Goal: Task Accomplishment & Management: Use online tool/utility

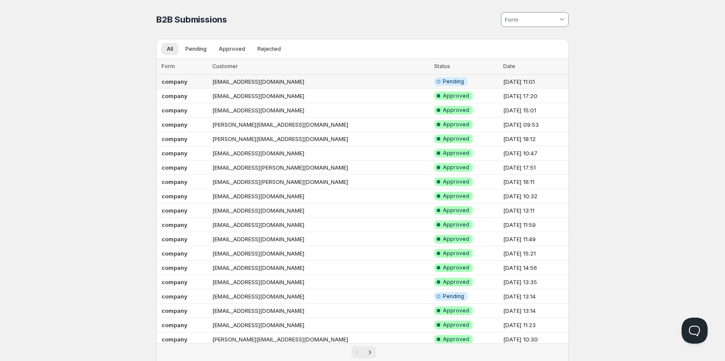
click at [369, 82] on td "info@highstore.ch" at bounding box center [321, 82] width 222 height 14
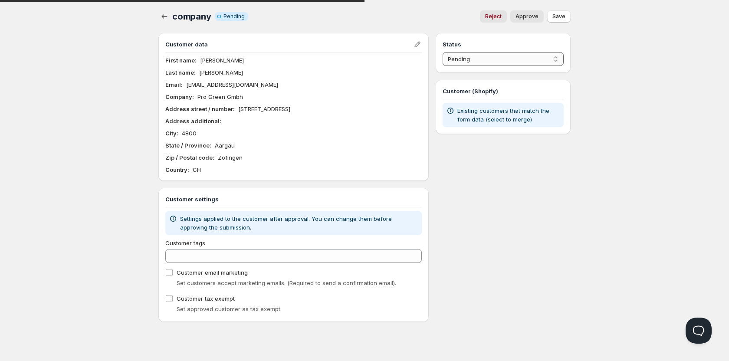
click at [497, 64] on select "Pending Approved Rejected Ignored Spam" at bounding box center [503, 59] width 121 height 14
select select "1"
click at [443, 52] on select "Pending Approved Rejected Ignored Spam" at bounding box center [503, 59] width 121 height 14
click at [560, 15] on span "Save" at bounding box center [559, 16] width 13 height 7
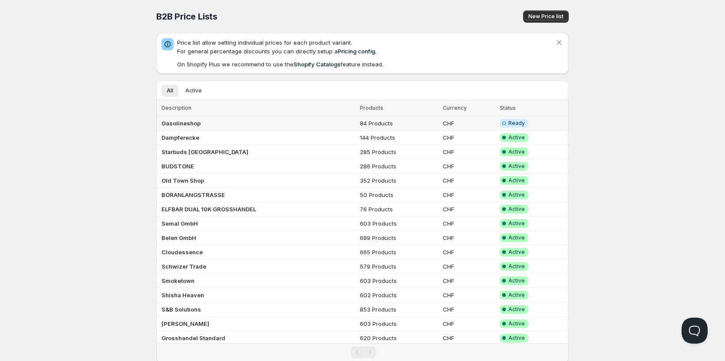
click at [253, 124] on td "Gasolineshop" at bounding box center [256, 123] width 201 height 14
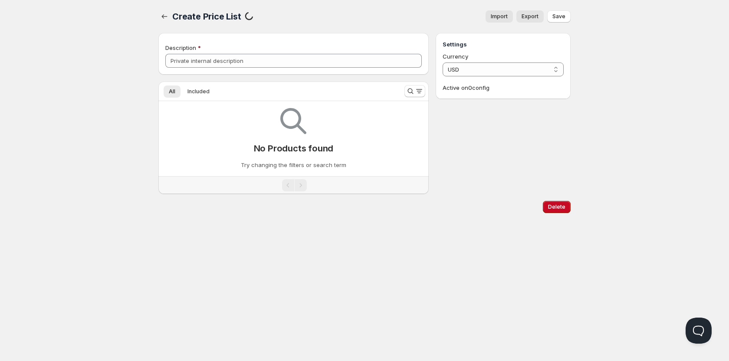
type input "Gasolineshop"
select select "CHF"
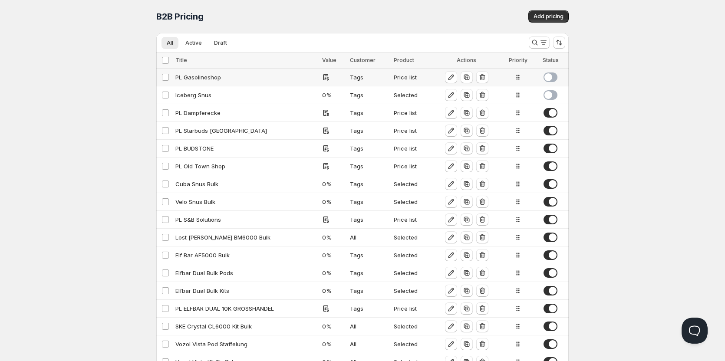
click at [549, 77] on span at bounding box center [550, 77] width 14 height 10
click at [548, 93] on span at bounding box center [550, 95] width 14 height 10
click at [549, 92] on span at bounding box center [550, 95] width 14 height 10
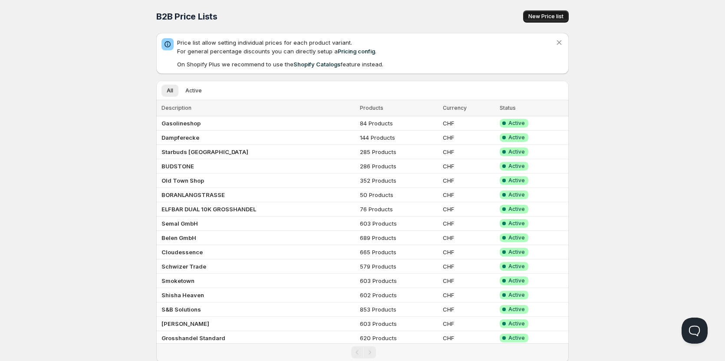
click at [543, 12] on button "New Price list" at bounding box center [546, 16] width 46 height 12
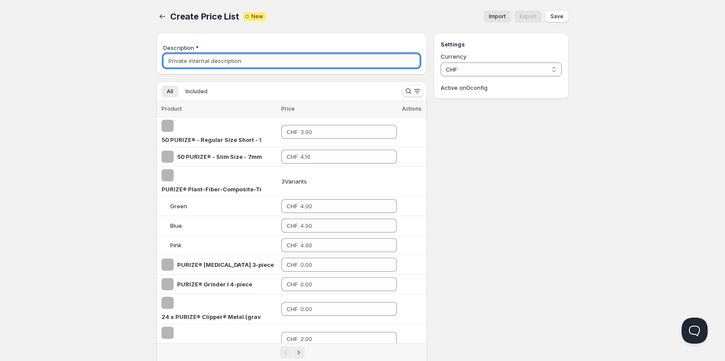
click at [232, 59] on input "Description" at bounding box center [291, 61] width 257 height 14
type input "Highstore"
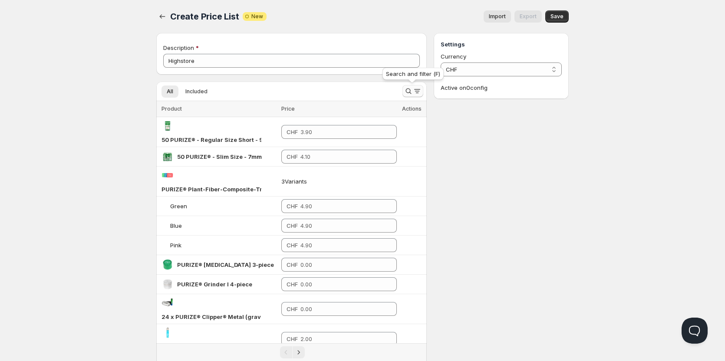
click at [408, 92] on icon "Search and filter results" at bounding box center [408, 91] width 9 height 9
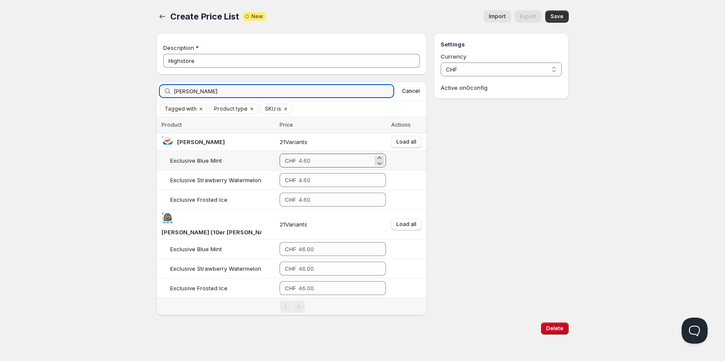
type input "pablo"
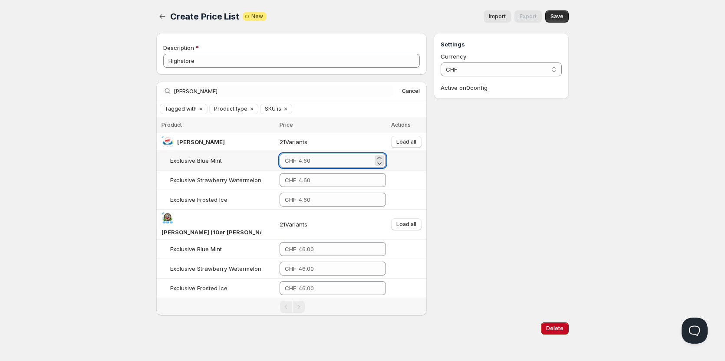
click at [307, 158] on input "number" at bounding box center [336, 161] width 74 height 14
click at [299, 160] on input "number" at bounding box center [336, 161] width 74 height 14
type input "3"
click at [409, 148] on button "Load all" at bounding box center [406, 142] width 30 height 12
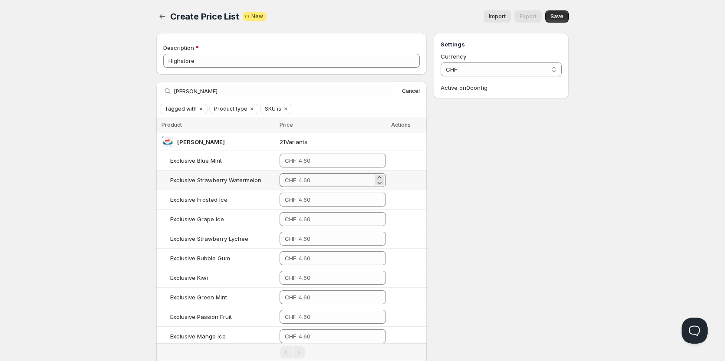
scroll to position [46, 0]
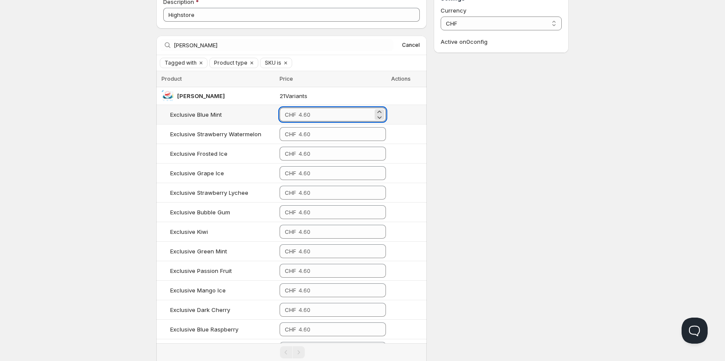
click at [299, 109] on input "number" at bounding box center [336, 115] width 74 height 14
click at [314, 112] on input "3.9" at bounding box center [335, 115] width 73 height 14
type input "3.90"
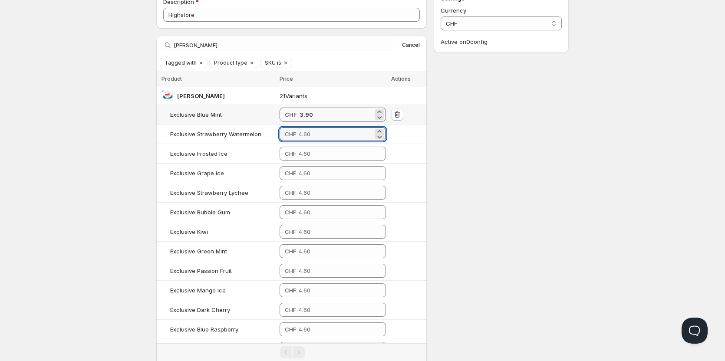
paste input "3.9"
type input "3.90"
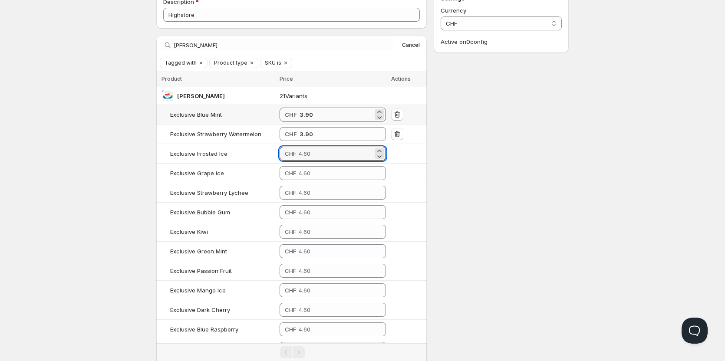
paste input "3.9"
type input "3.90"
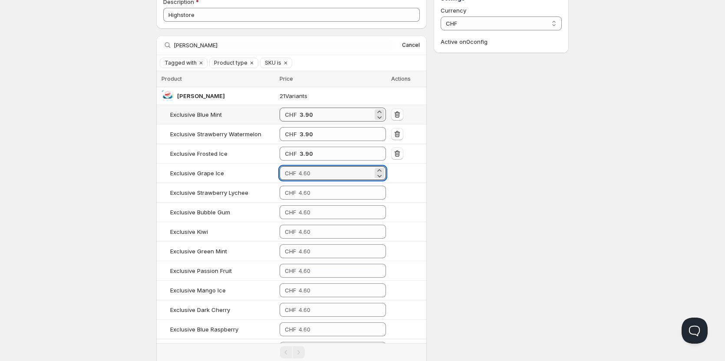
paste input "3.9"
type input "3.90"
paste input "3.9"
type input "3.90"
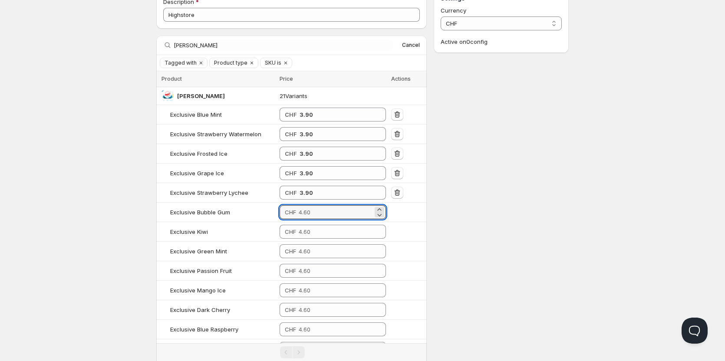
paste input "3.9"
type input "3.90"
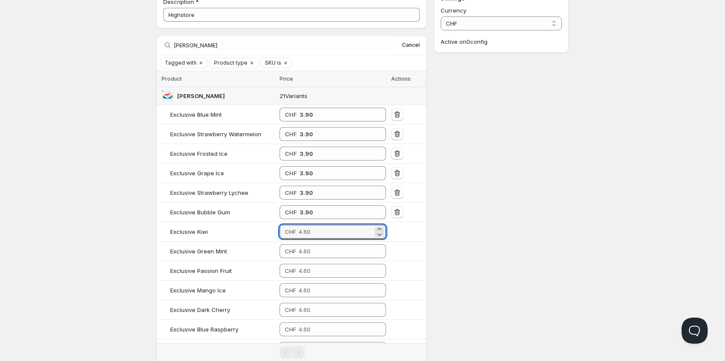
paste input "3.9"
type input "3.90"
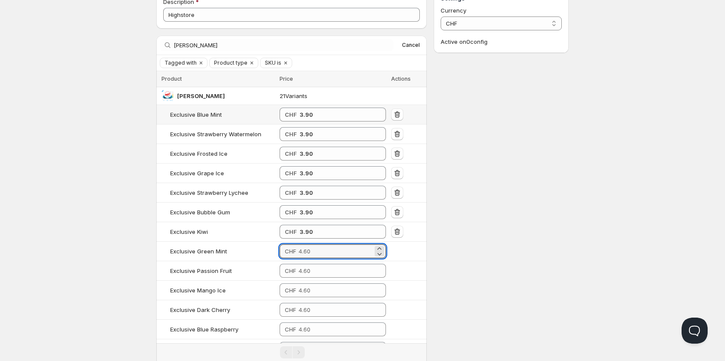
paste input "3.9"
type input "3.90"
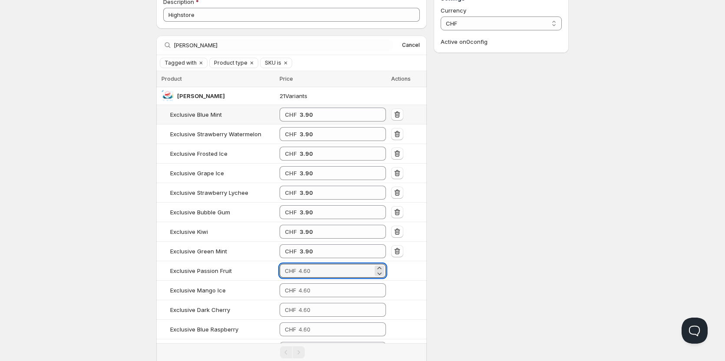
paste input "3.9"
type input "3.90"
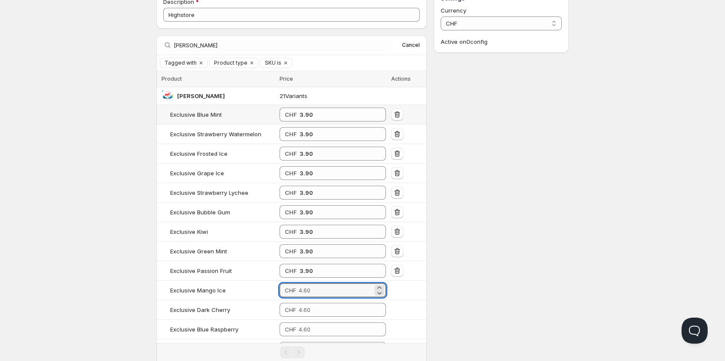
paste input "3.9"
type input "3.90"
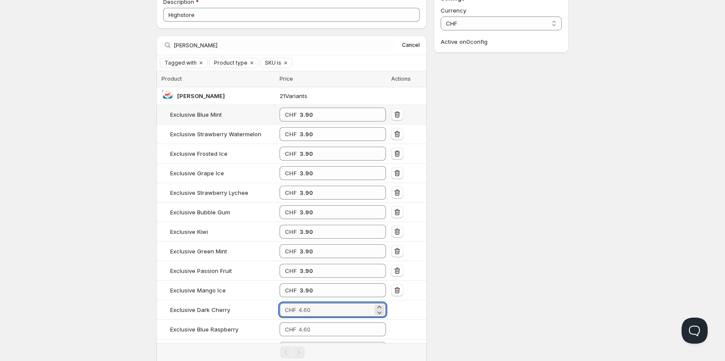
paste input "3.9"
type input "3.90"
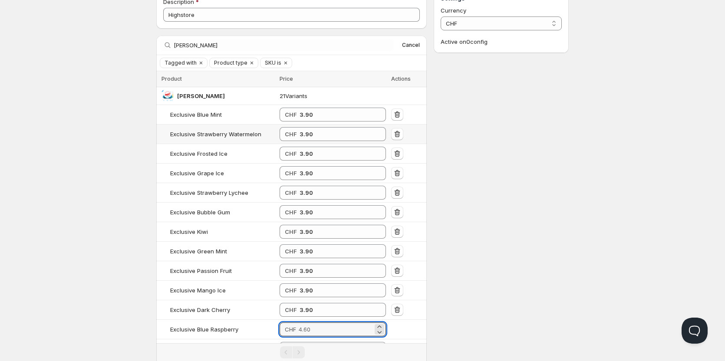
paste input "3.9"
type input "3.90"
paste input "3.9"
type input "3.90"
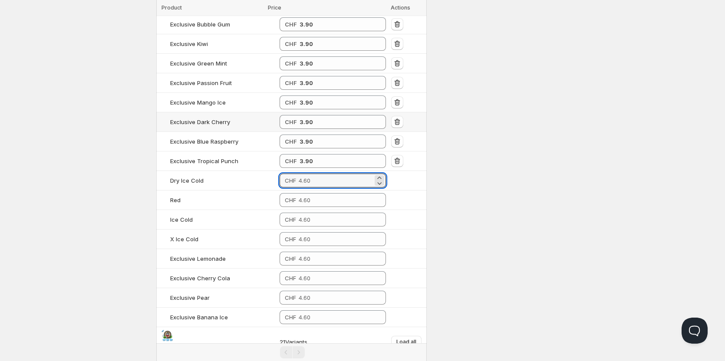
paste input "3.9"
type input "3.90"
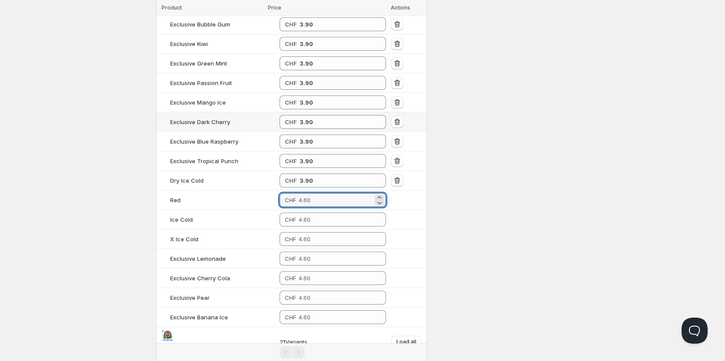
paste input "3.9"
type input "3.90"
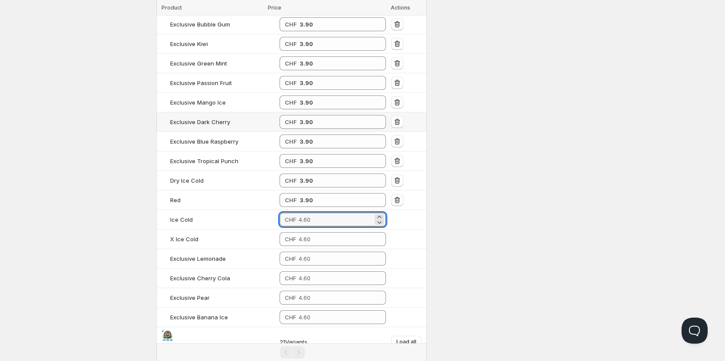
paste input "3.9"
type input "3.90"
paste input "3.9"
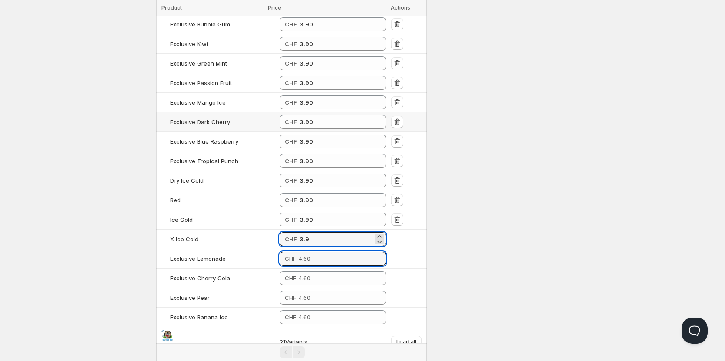
type input "3.90"
paste input "3.9"
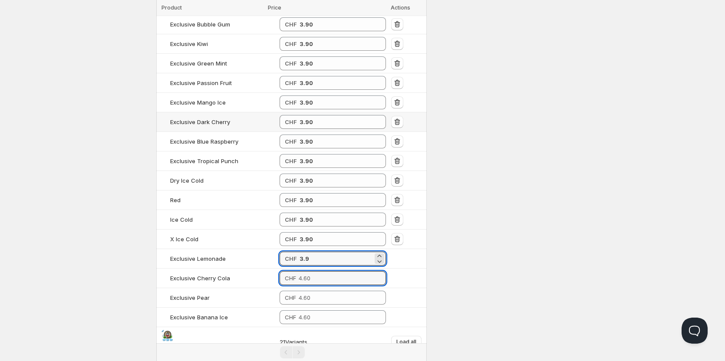
type input "3.90"
paste input "3.9"
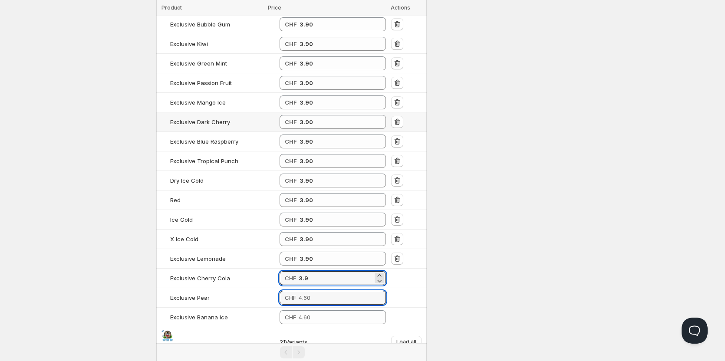
type input "3.90"
paste input "3.9"
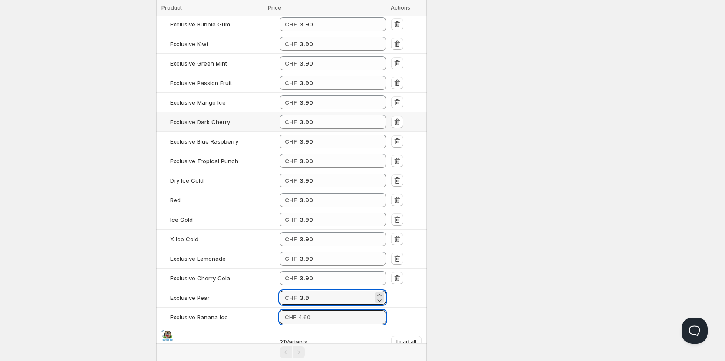
type input "3.90"
paste input "3.9"
click at [503, 115] on div "Settings Currency CHF CHF Active on 0 config" at bounding box center [501, 116] width 135 height 634
type input "3.90"
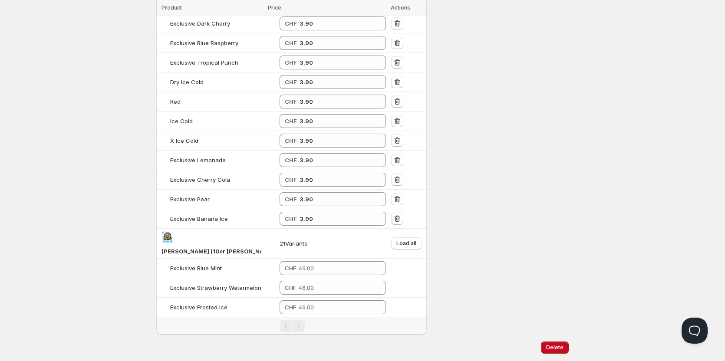
scroll to position [342, 0]
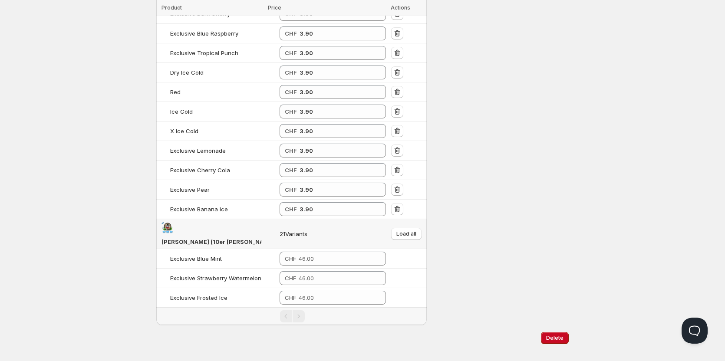
click at [414, 221] on td "Load all" at bounding box center [407, 234] width 38 height 30
click at [410, 230] on span "Load all" at bounding box center [406, 233] width 20 height 7
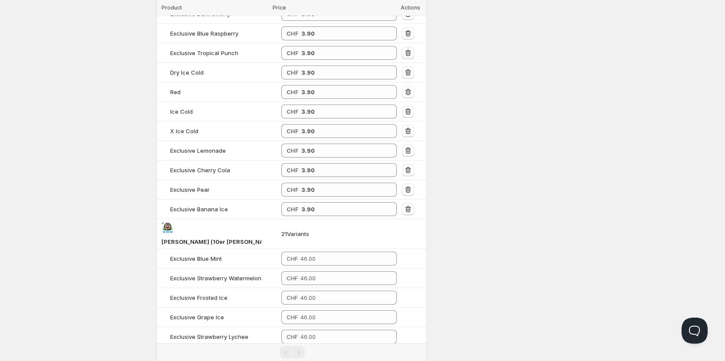
scroll to position [441, 0]
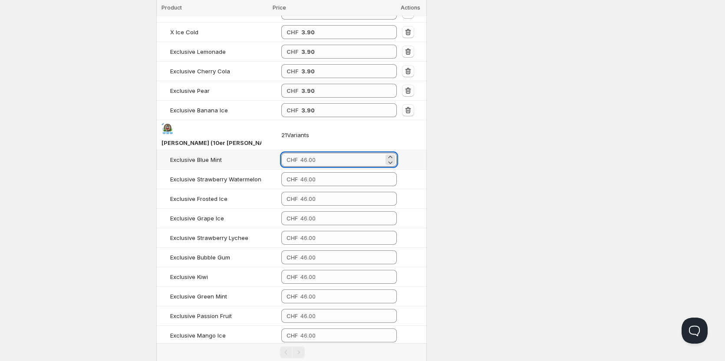
click at [321, 153] on input "number" at bounding box center [341, 160] width 83 height 14
click at [321, 153] on input "39" at bounding box center [342, 160] width 82 height 14
type input "39.00"
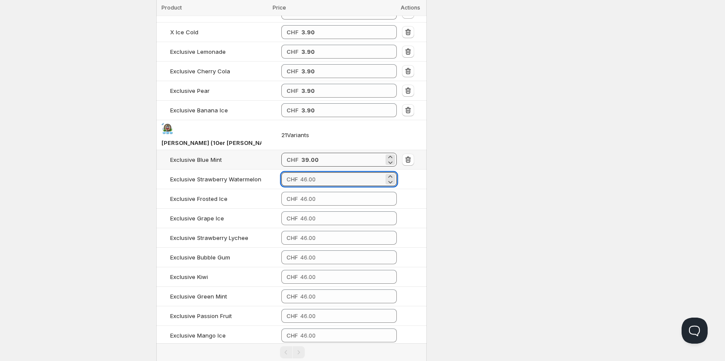
paste input "39"
type input "39.00"
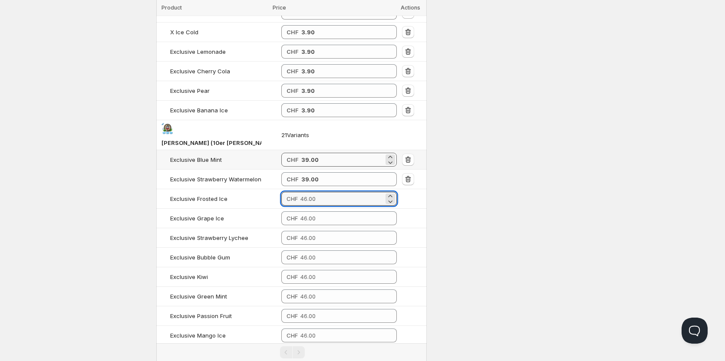
paste input "39"
type input "39.00"
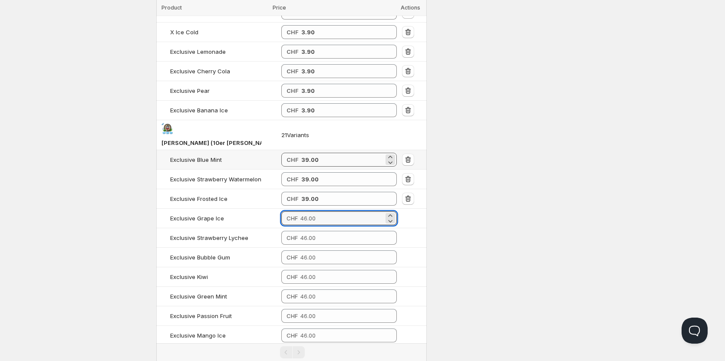
paste input "39"
type input "39.00"
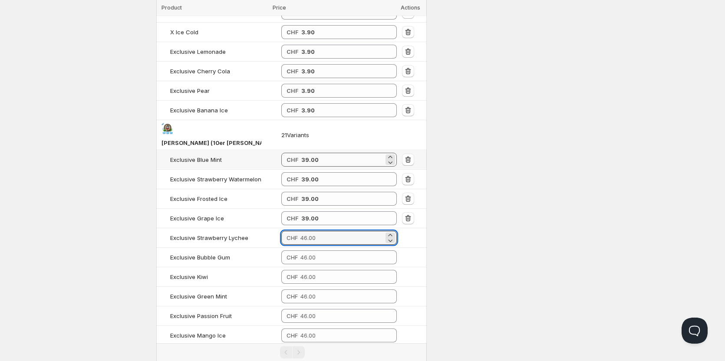
paste input "39"
type input "39.00"
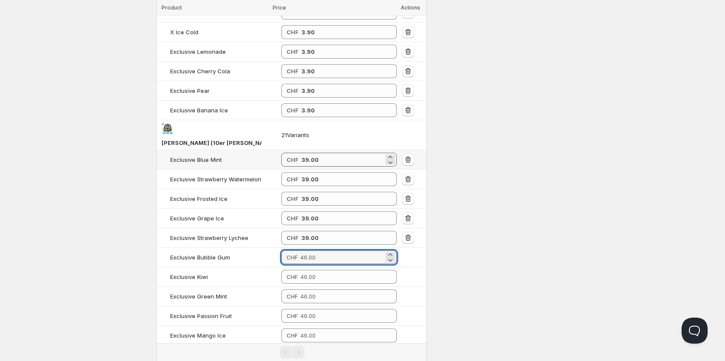
paste input "39"
type input "39.00"
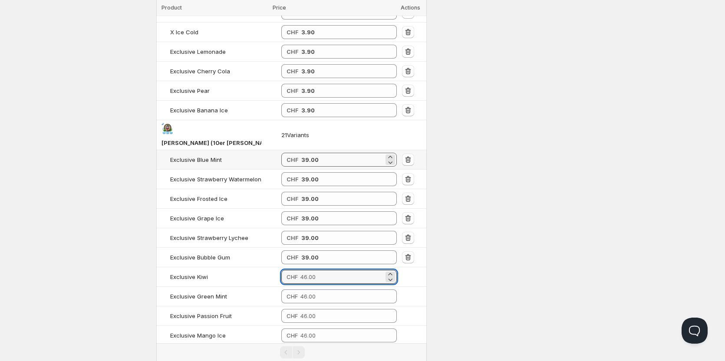
paste input "39"
type input "39.00"
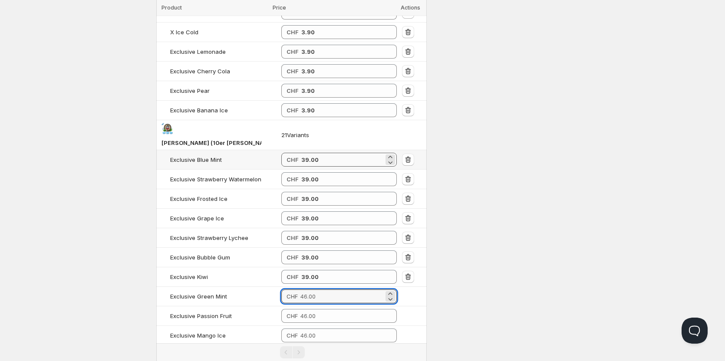
paste input "39"
type input "39.00"
paste input "39"
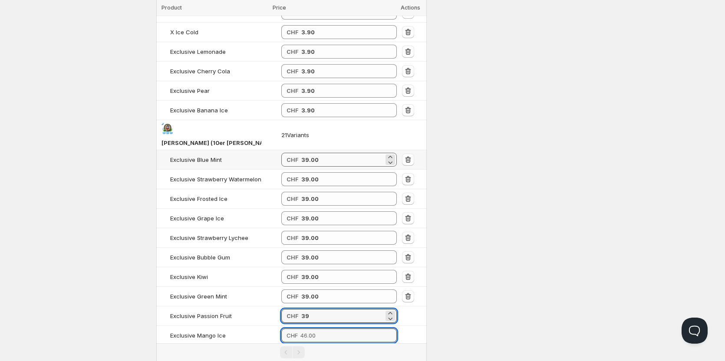
type input "39.00"
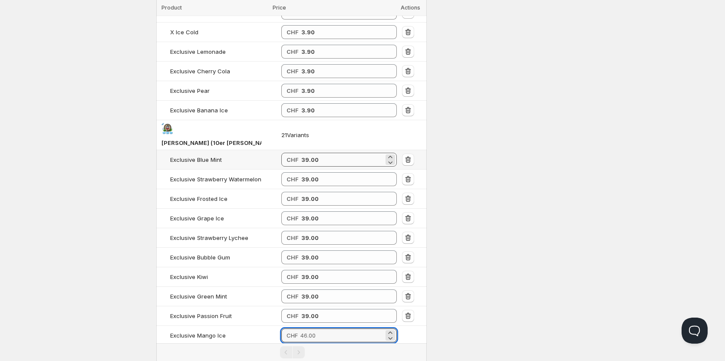
paste input "39"
type input "39.00"
paste input "39"
type input "39.00"
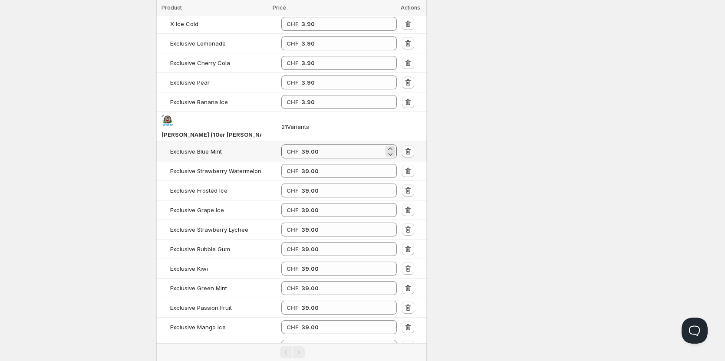
paste
type input "39.00"
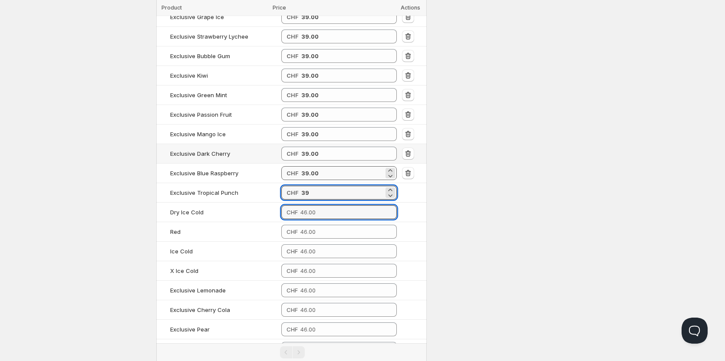
type input "39.00"
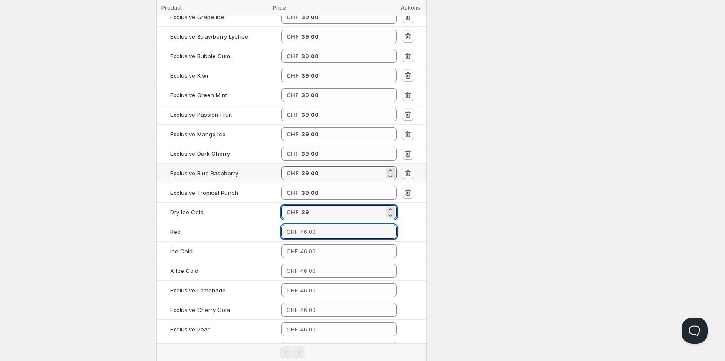
type input "39.00"
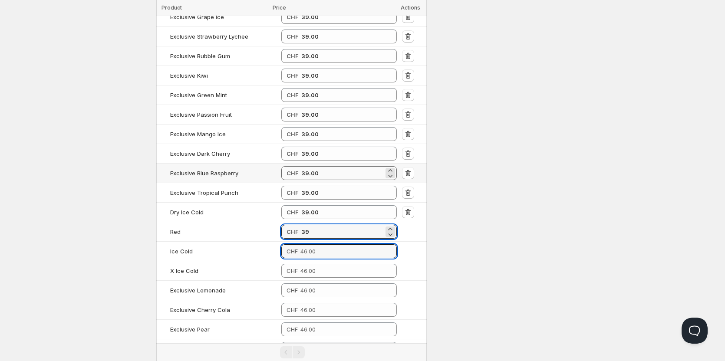
type input "39.00"
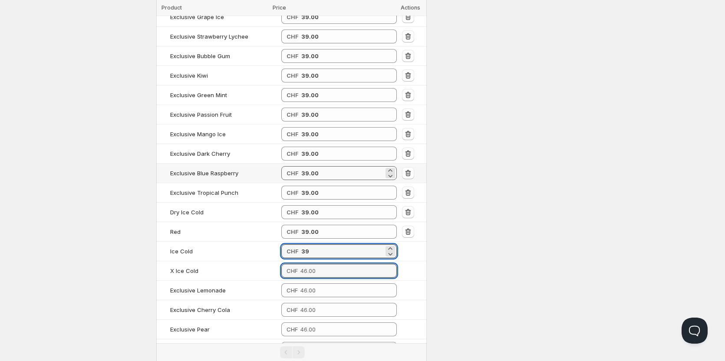
type input "39.00"
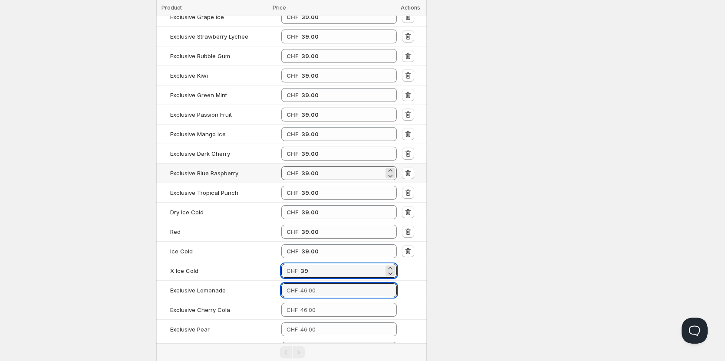
type input "39.00"
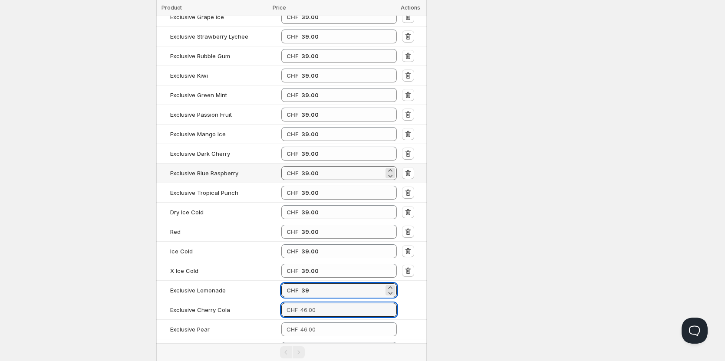
type input "39.00"
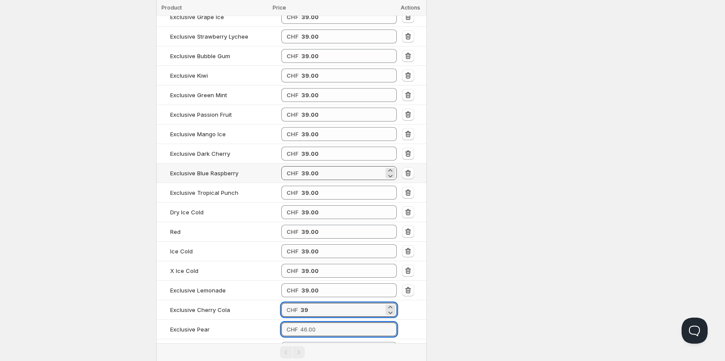
type input "39.00"
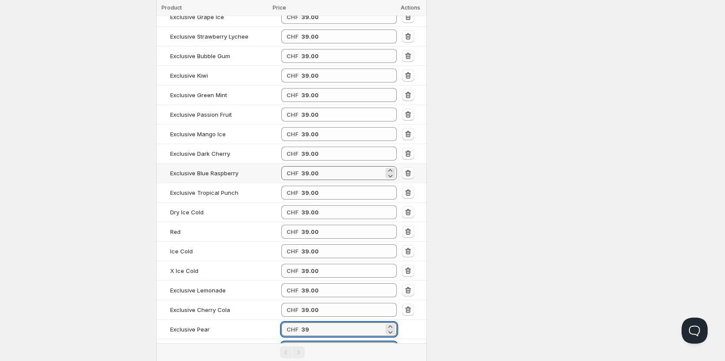
type input "39.00"
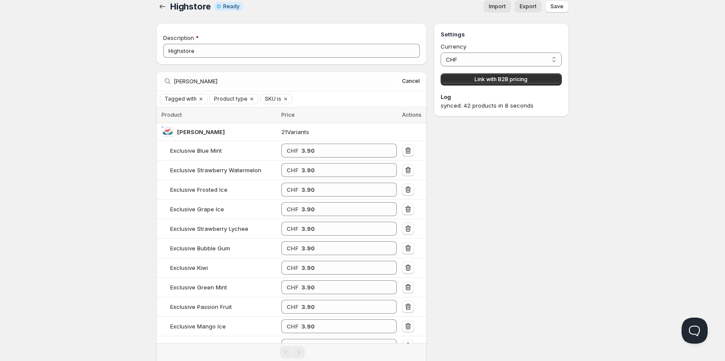
scroll to position [10, 0]
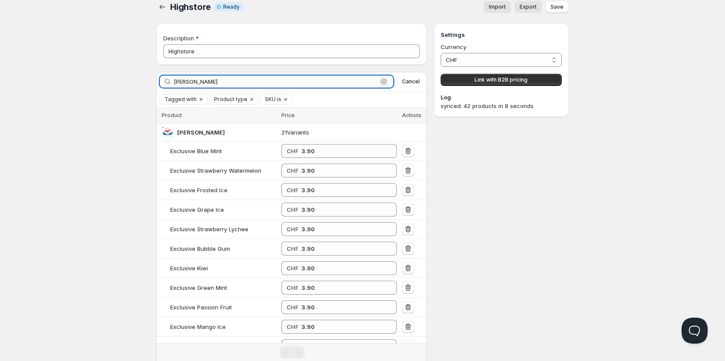
click at [201, 83] on input "pablo" at bounding box center [276, 82] width 204 height 12
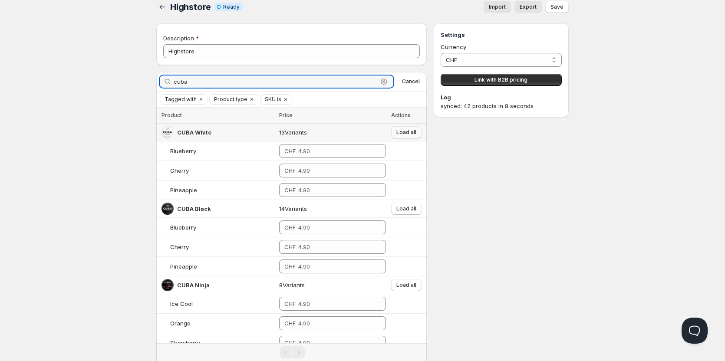
type input "cuba"
click at [407, 133] on span "Load all" at bounding box center [406, 132] width 20 height 7
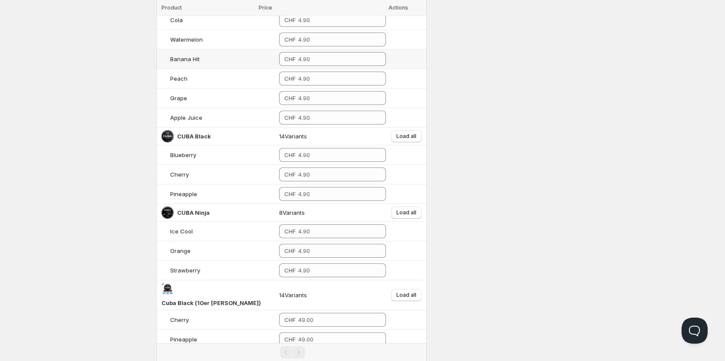
scroll to position [278, 0]
click at [396, 139] on span "Load all" at bounding box center [406, 135] width 20 height 7
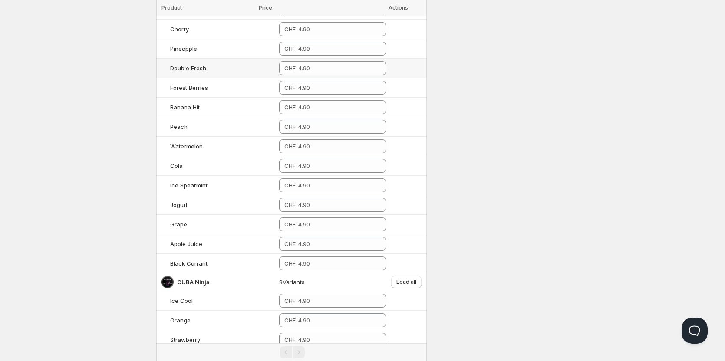
scroll to position [559, 0]
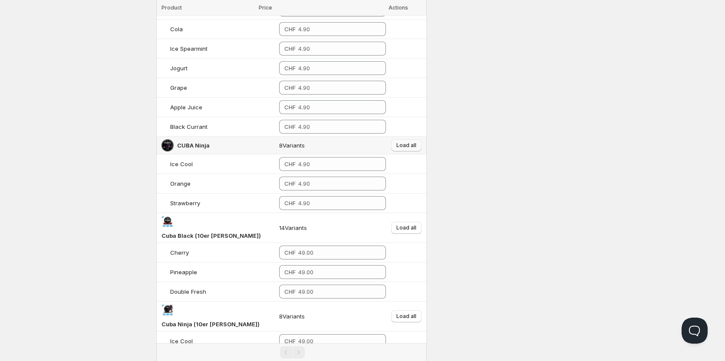
click at [405, 151] on button "Load all" at bounding box center [406, 145] width 30 height 12
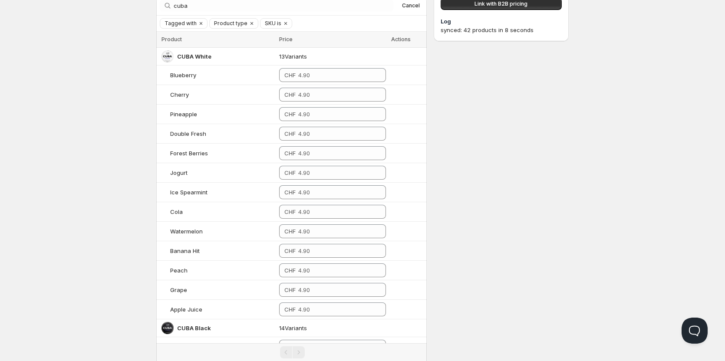
scroll to position [86, 0]
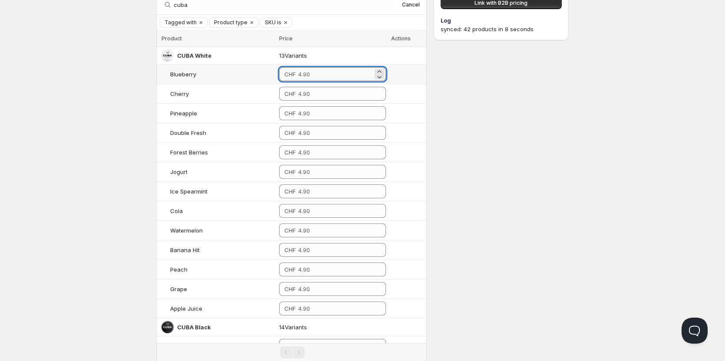
click at [298, 69] on input "number" at bounding box center [335, 74] width 74 height 14
drag, startPoint x: 295, startPoint y: 73, endPoint x: 263, endPoint y: 73, distance: 32.1
click at [279, 73] on div "CHF 3.9" at bounding box center [332, 74] width 106 height 14
type input "3.90"
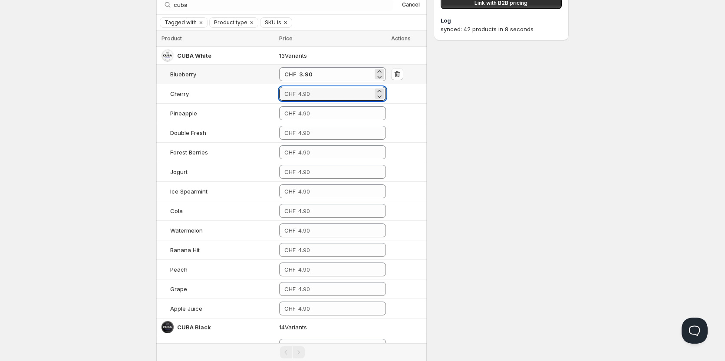
paste input "3.9"
type input "3.90"
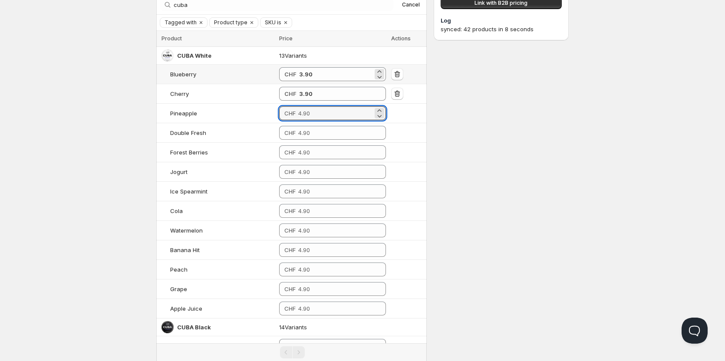
paste input "3.9"
type input "3.90"
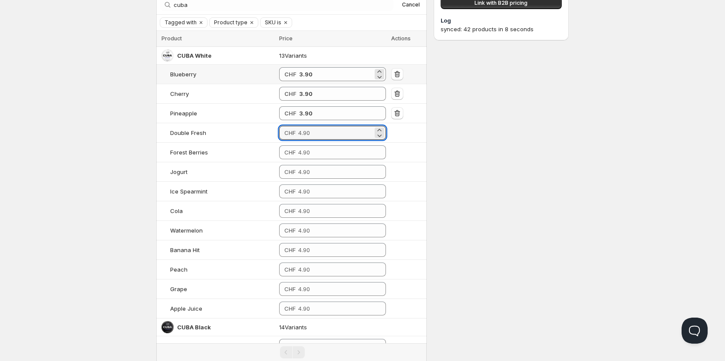
paste input "3.9"
type input "3.90"
paste input "3.9"
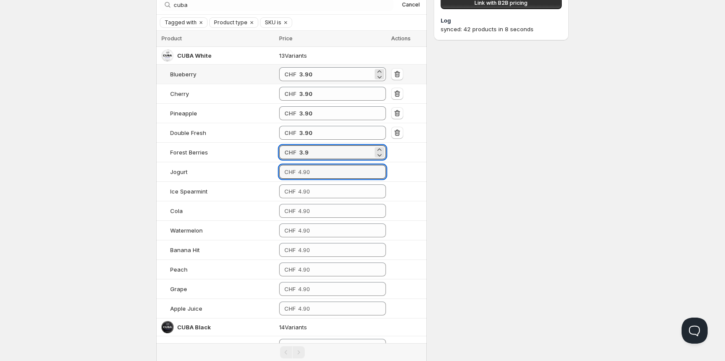
type input "3.90"
paste input "3.9"
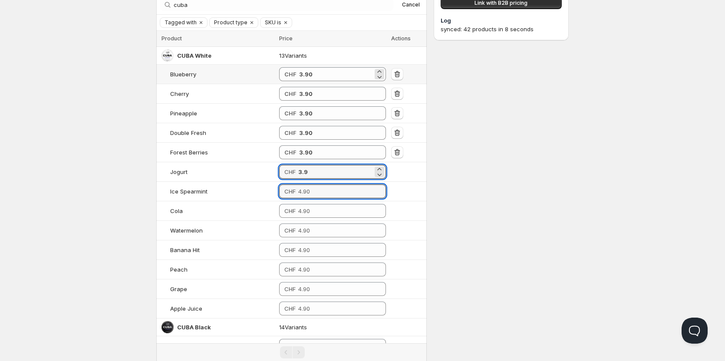
type input "3.90"
paste input "3.9"
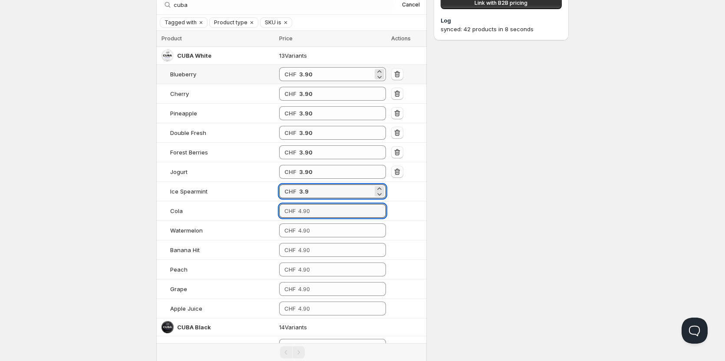
type input "3.90"
paste input "3.9"
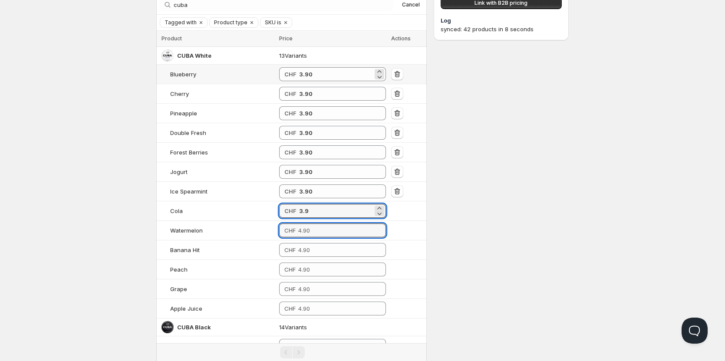
type input "3.90"
paste input "3.9"
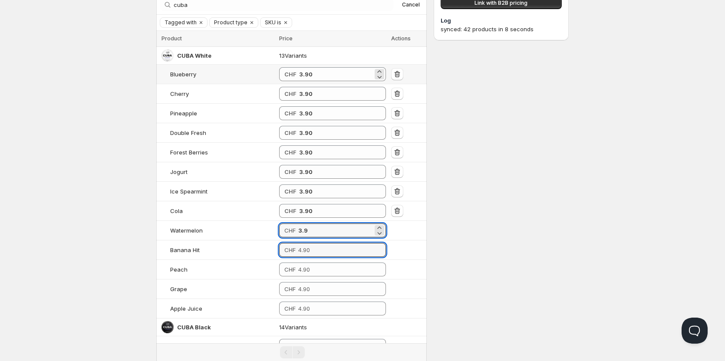
type input "3.90"
paste input "3.9"
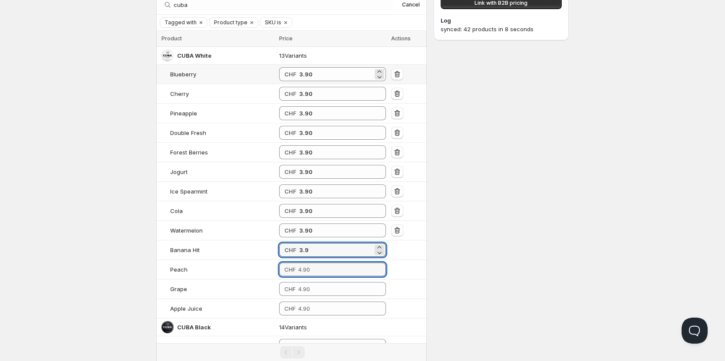
type input "3.90"
paste input "3.9"
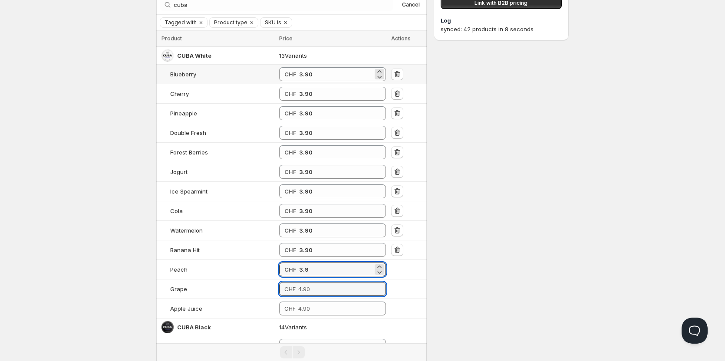
type input "3.90"
paste input "3.9"
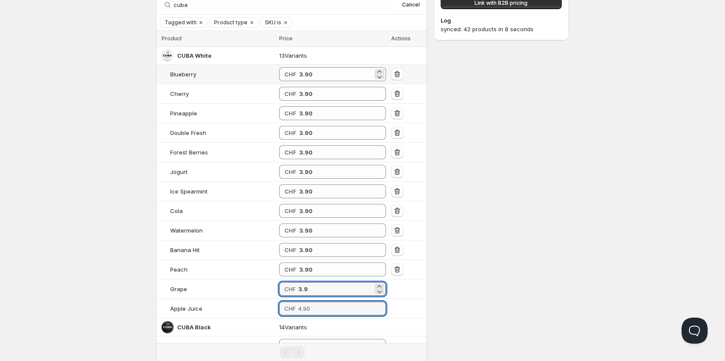
type input "3.90"
paste input "3.9"
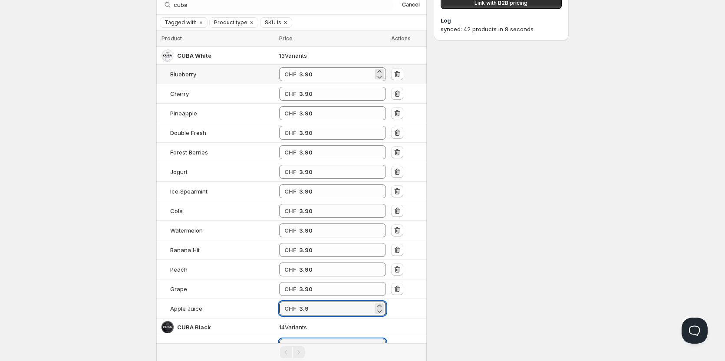
type input "3.90"
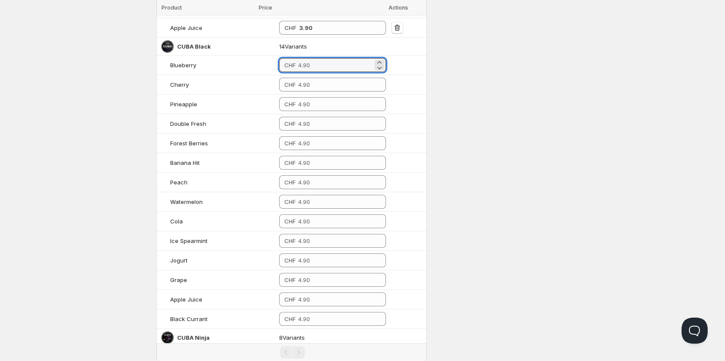
scroll to position [368, 0]
paste input "3.9"
type input "3.90"
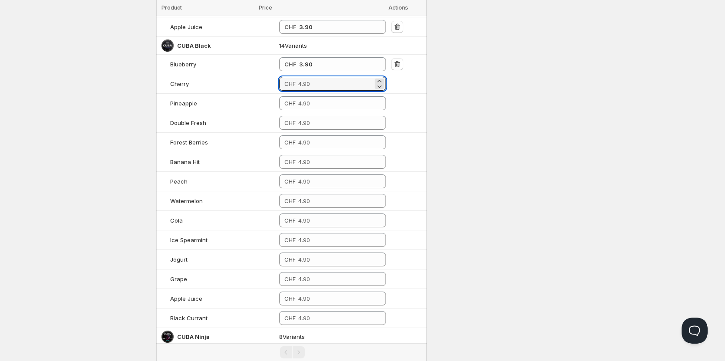
paste input "3.9"
type input "3.90"
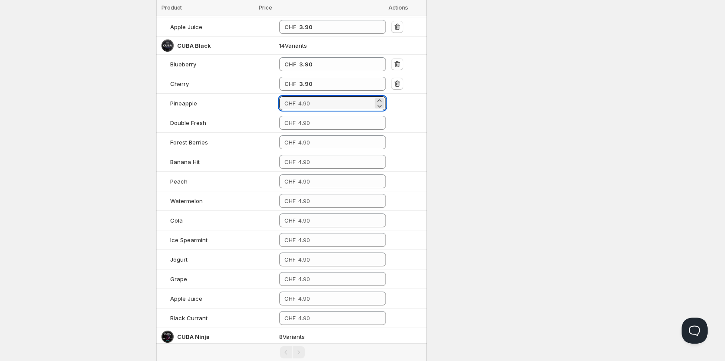
paste input "3.9"
type input "3.90"
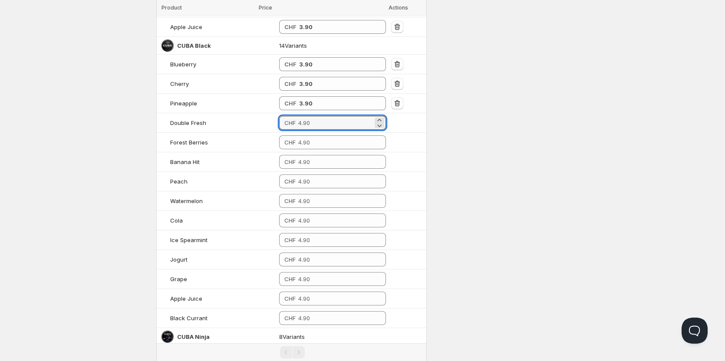
paste input "3.9"
type input "3.90"
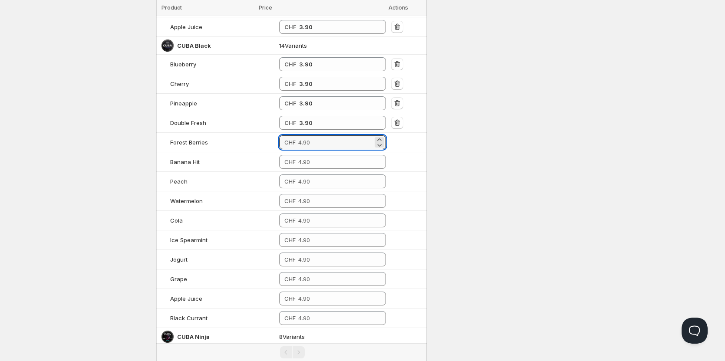
paste input "3.9"
type input "3.90"
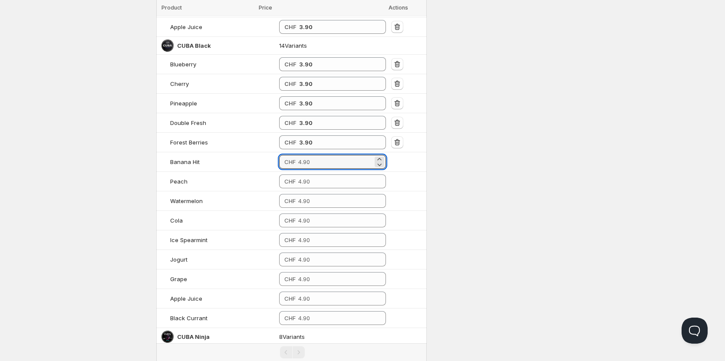
paste input "3.9"
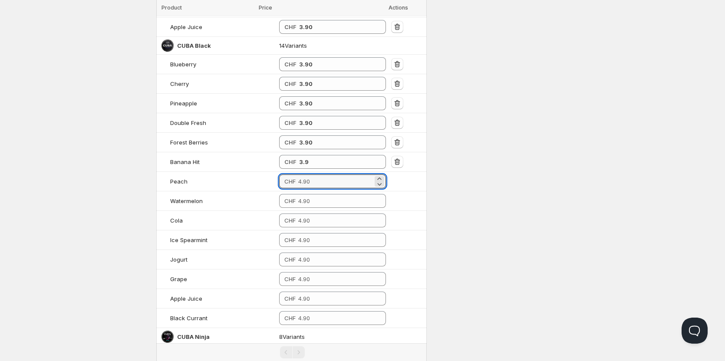
type input "3.90"
paste input "3.9"
type input "3.90"
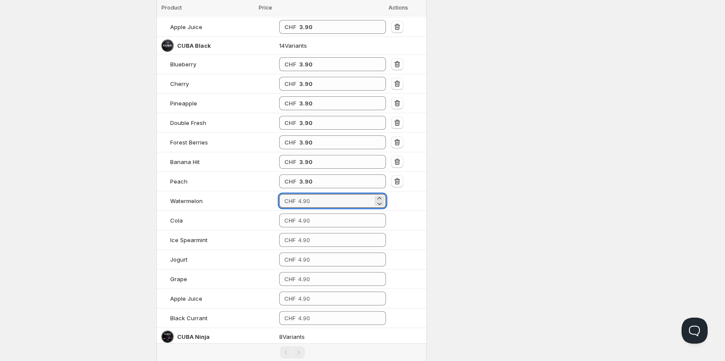
paste input "3.9"
type input "3.90"
paste input "3.9"
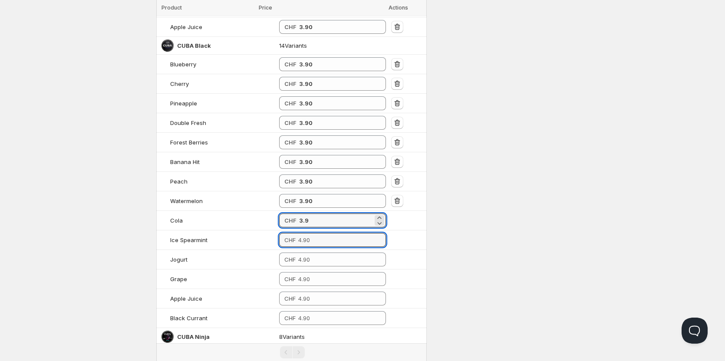
type input "3.90"
paste input "3.9"
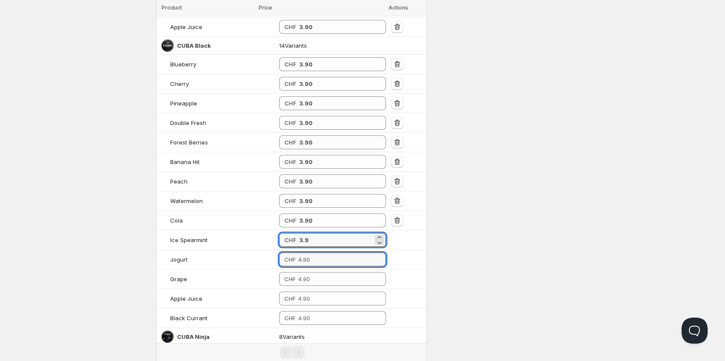
type input "3.90"
paste input "3.9"
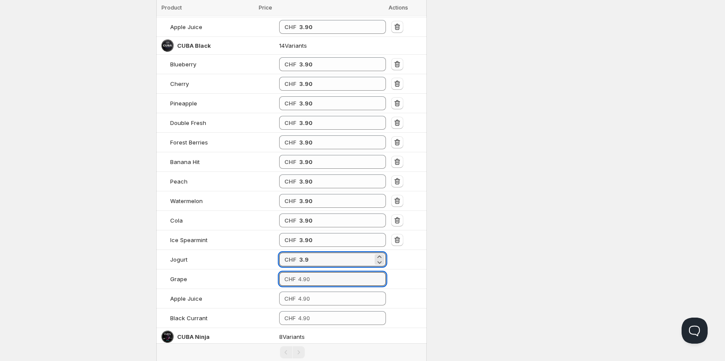
type input "3.90"
paste input "3.9"
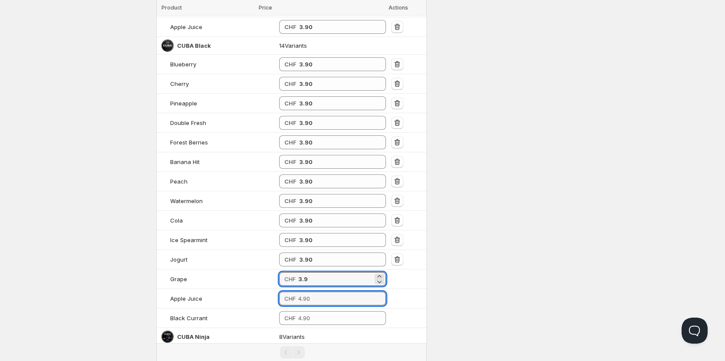
type input "3.90"
paste input "3.9"
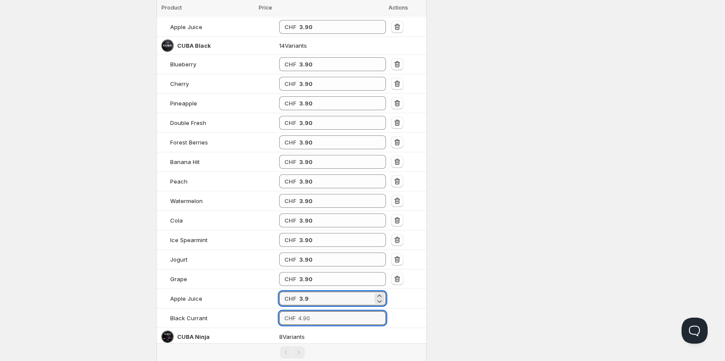
type input "3.90"
paste input "3.9"
type input "3.90"
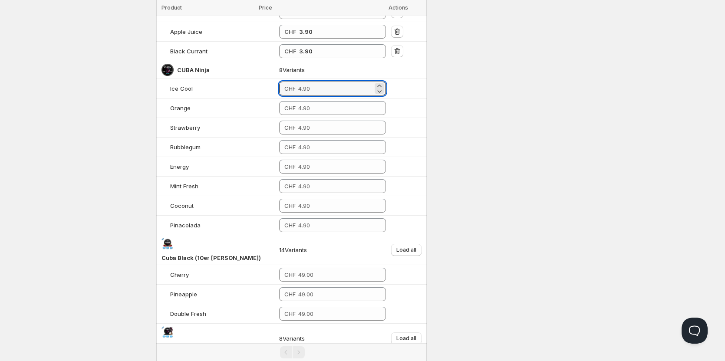
scroll to position [635, 0]
paste input "3.9"
type input "3.90"
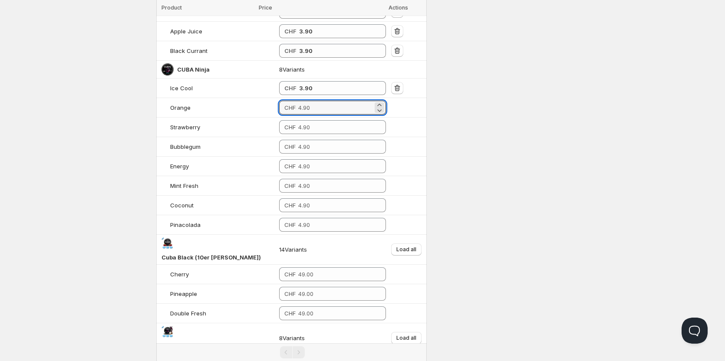
paste input "3.9"
type input "3.90"
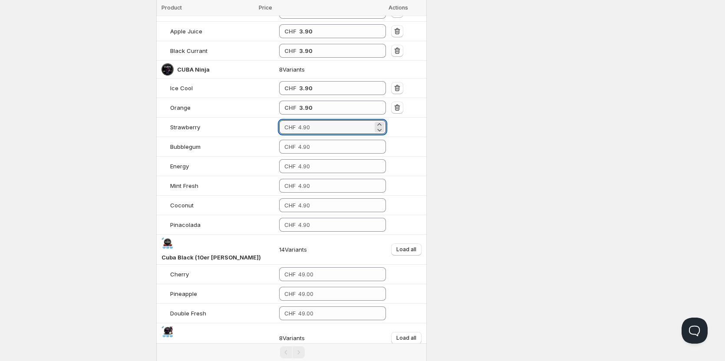
paste input "3.9"
type input "3.90"
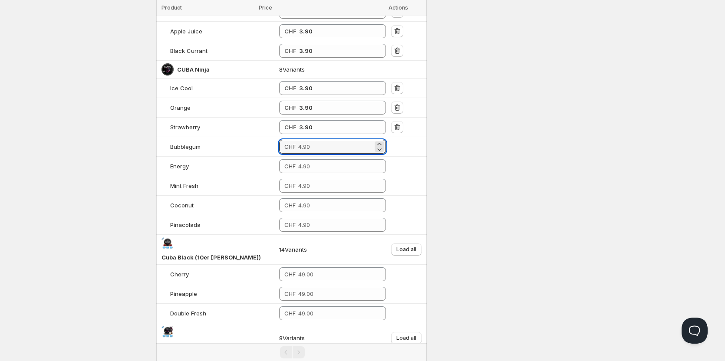
paste input "3.9"
type input "3.90"
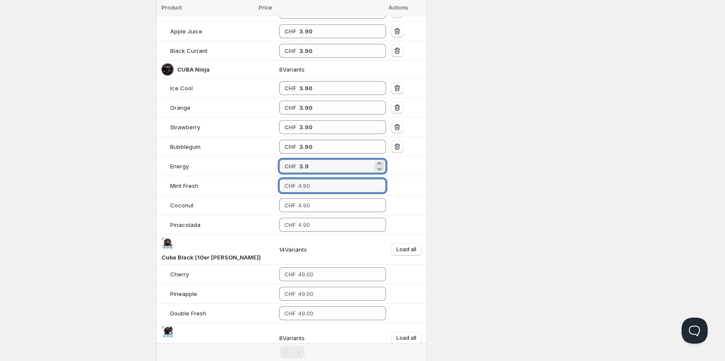
type input "3.90"
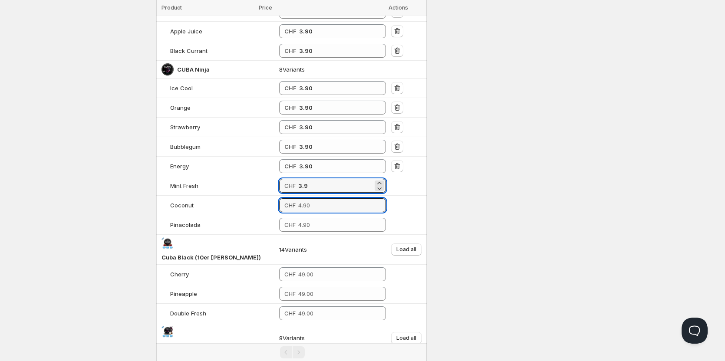
type input "3.90"
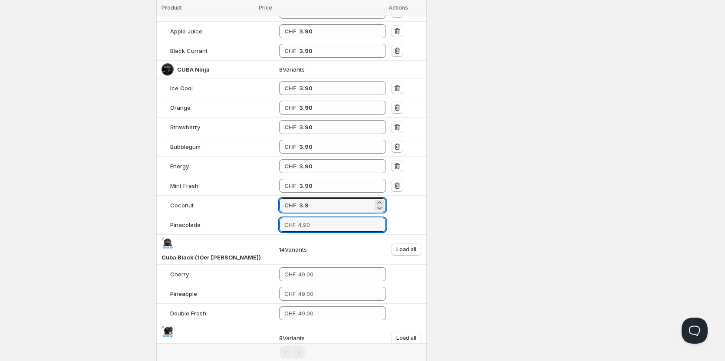
type input "3.90"
type input "3.9"
type input "3.90"
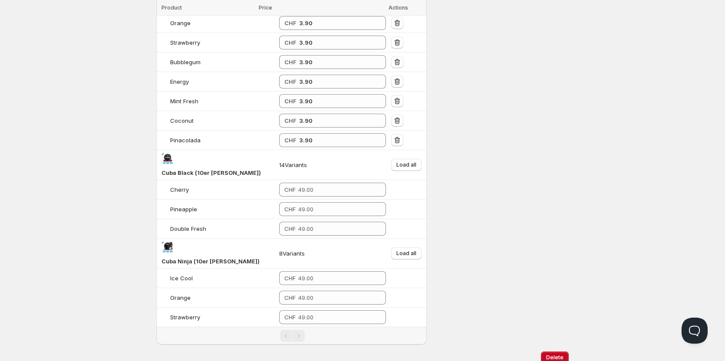
scroll to position [727, 0]
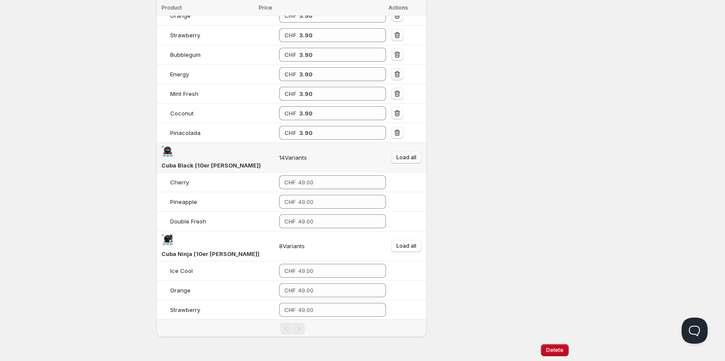
click at [405, 154] on span "Load all" at bounding box center [406, 157] width 20 height 7
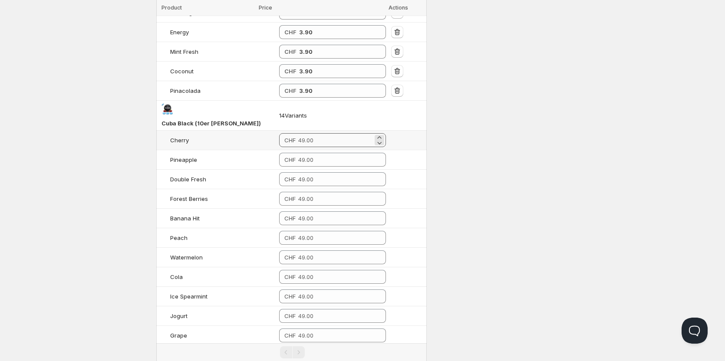
scroll to position [799, 0]
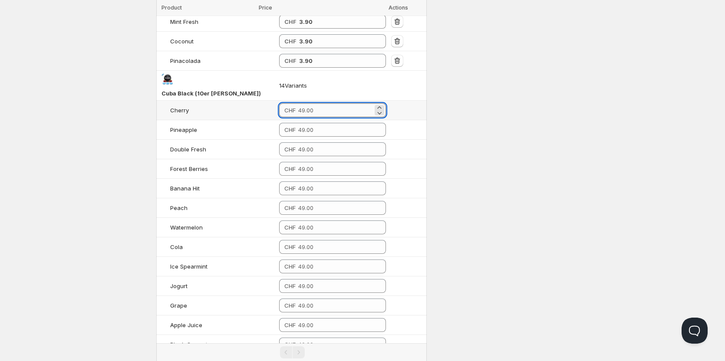
click at [308, 104] on input "number" at bounding box center [335, 110] width 74 height 14
type input "39.00"
click at [306, 103] on input "39.00" at bounding box center [335, 110] width 73 height 14
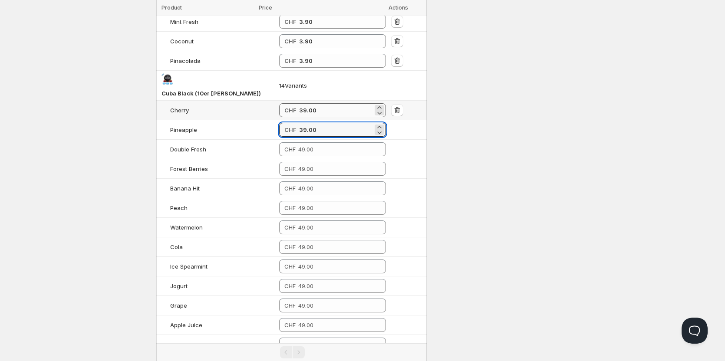
type input "39.00"
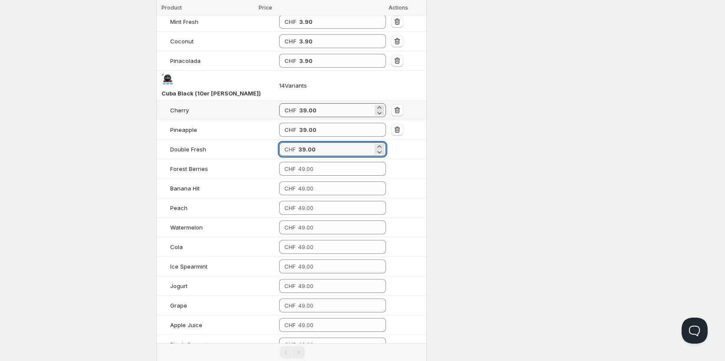
type input "39.00"
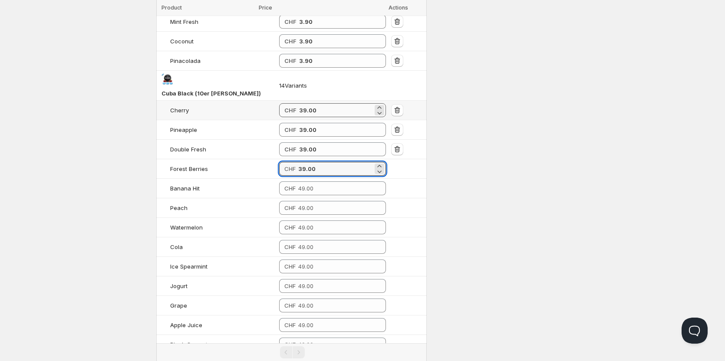
type input "39.00"
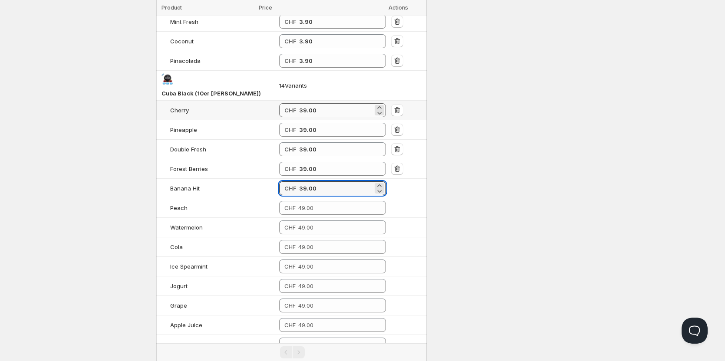
type input "39.00"
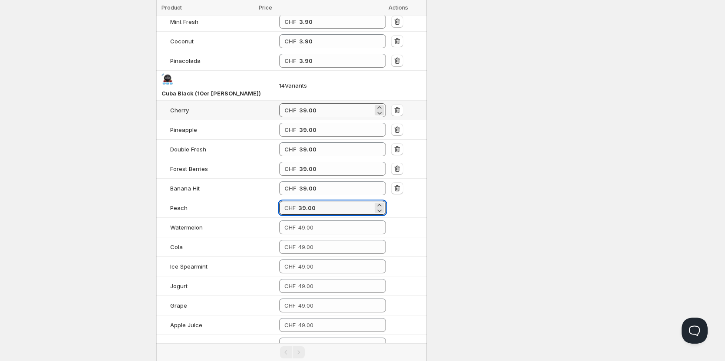
type input "39.00"
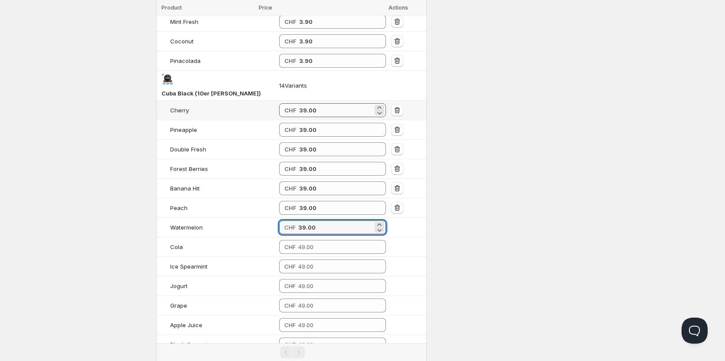
type input "39.00"
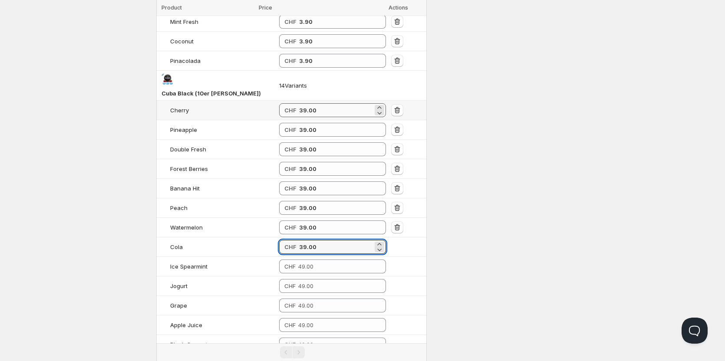
type input "39.00"
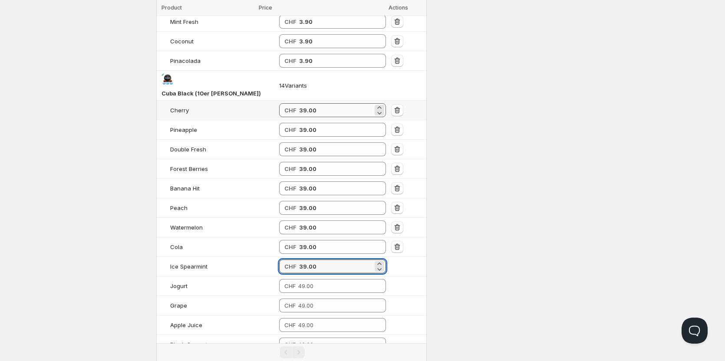
type input "39.00"
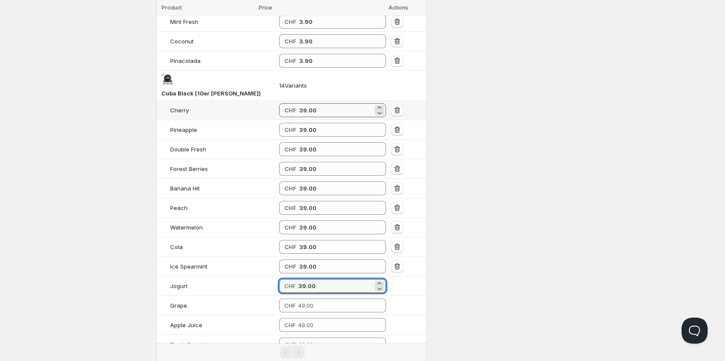
type input "39.00"
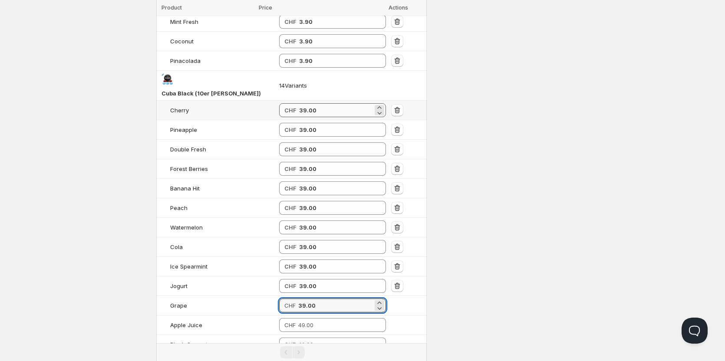
type input "39.00"
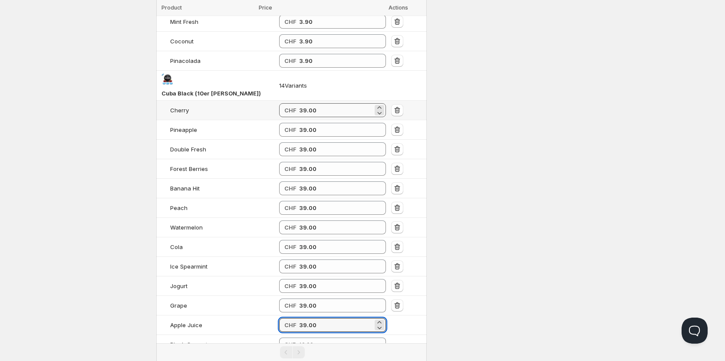
type input "39.00"
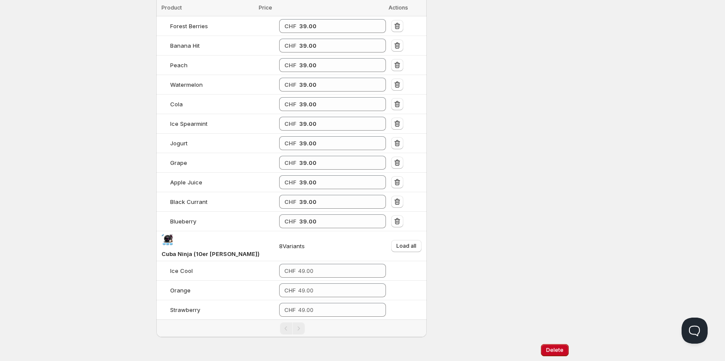
drag, startPoint x: 388, startPoint y: 204, endPoint x: 463, endPoint y: 151, distance: 92.2
click at [408, 243] on span "Load all" at bounding box center [406, 246] width 20 height 7
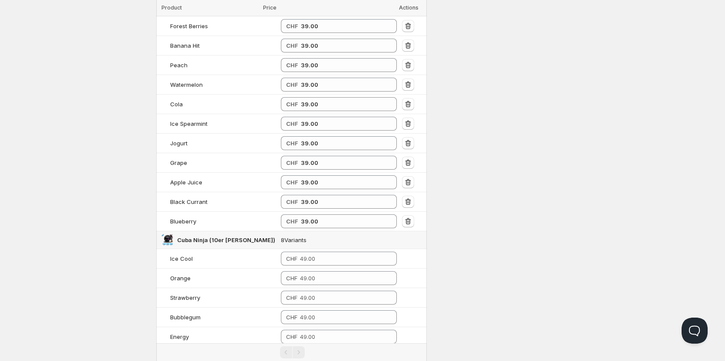
scroll to position [1040, 0]
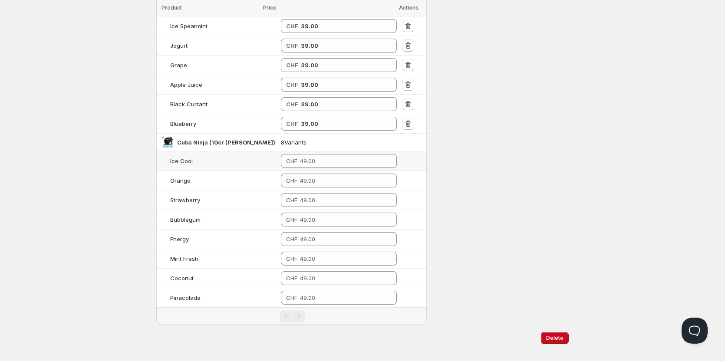
click at [329, 157] on td "CHF" at bounding box center [338, 161] width 121 height 20
click at [326, 154] on input "number" at bounding box center [341, 161] width 83 height 14
type input "39.00"
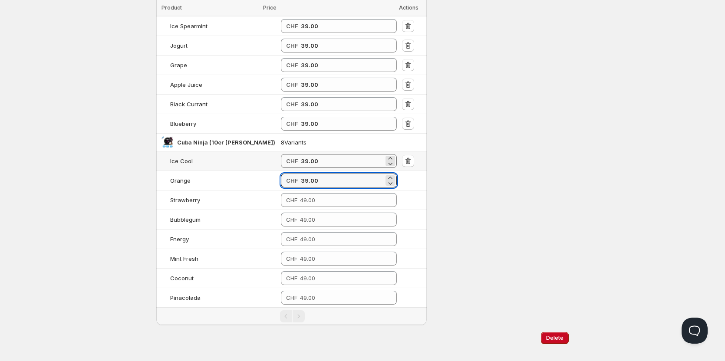
type input "39.00"
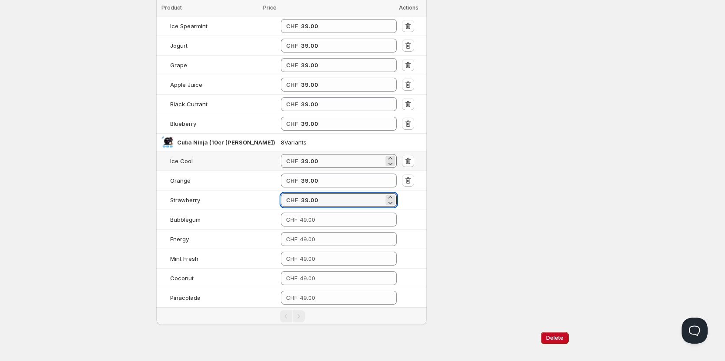
type input "39.00"
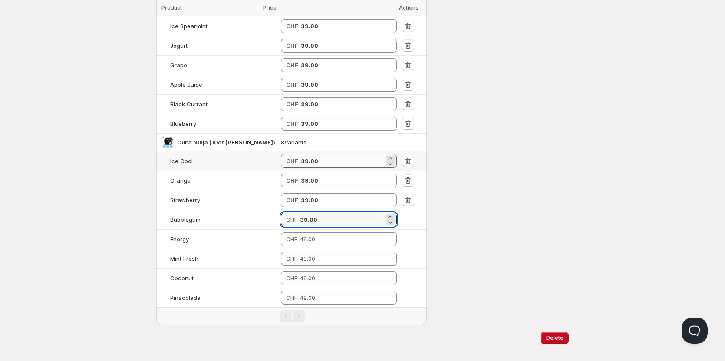
type input "39.00"
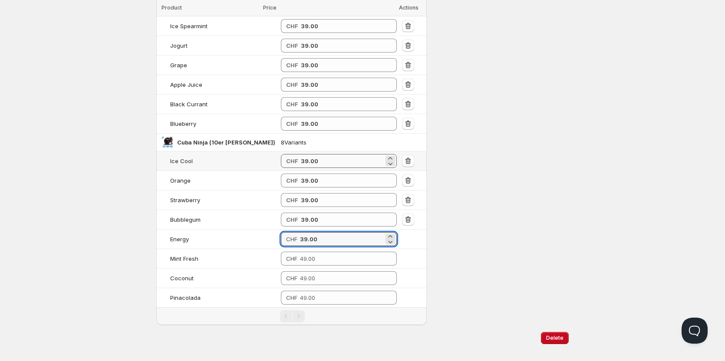
type input "39.00"
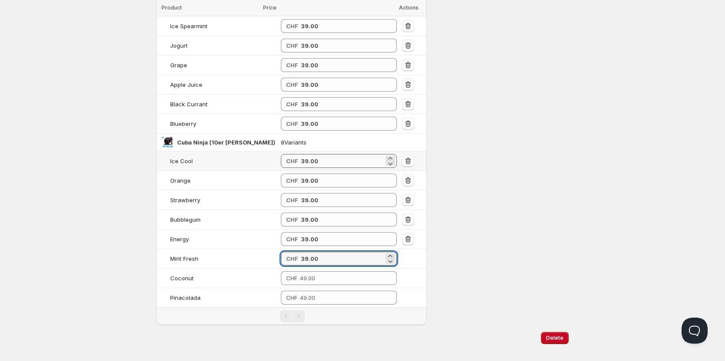
type input "39.00"
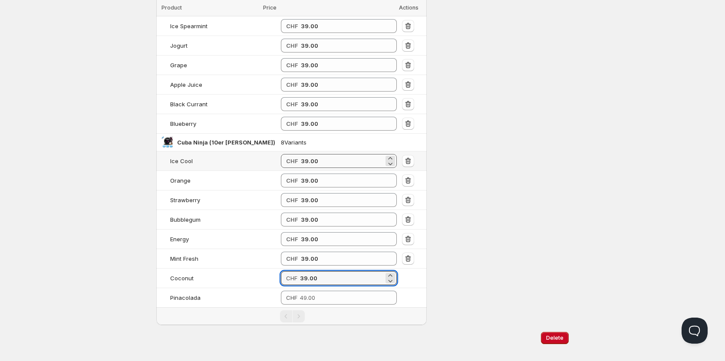
type input "39.00"
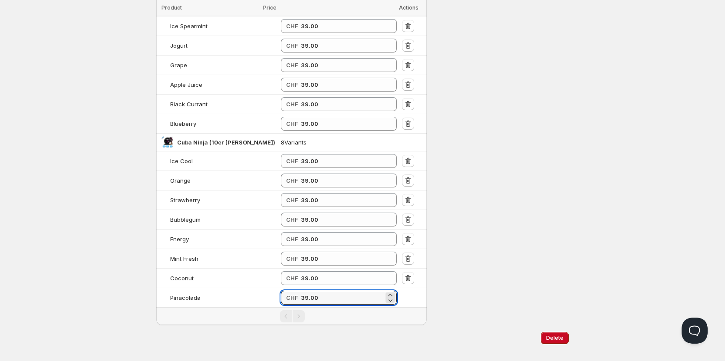
type input "39.00"
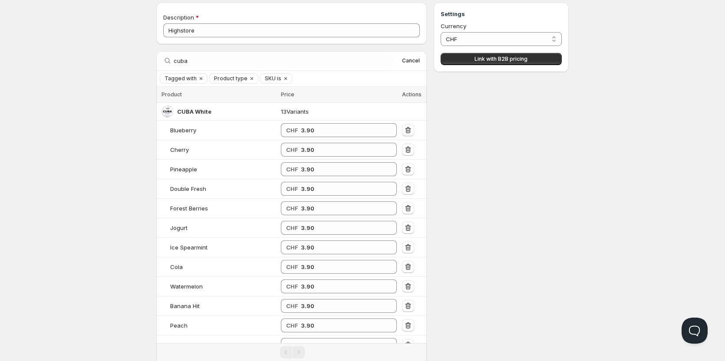
scroll to position [0, 0]
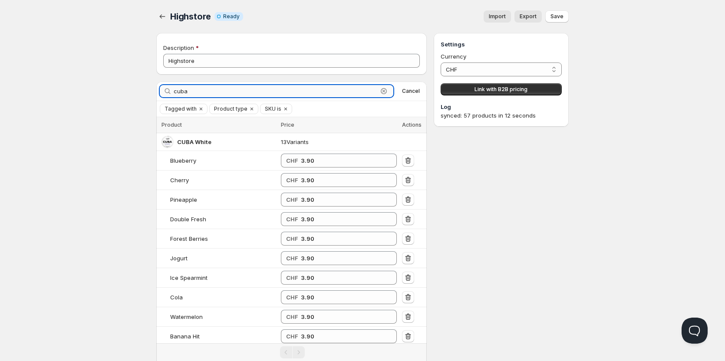
click at [214, 95] on input "cuba" at bounding box center [276, 91] width 204 height 12
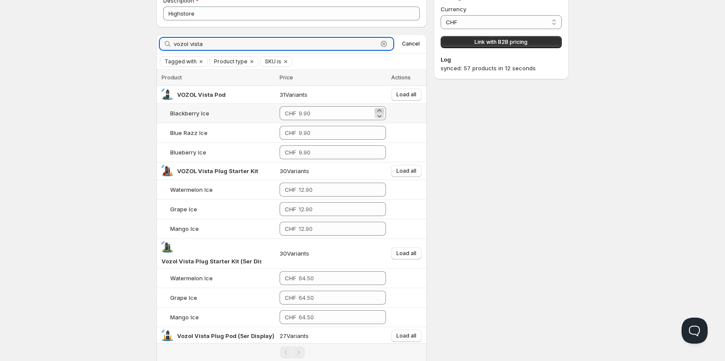
scroll to position [49, 0]
type input "vozol vista"
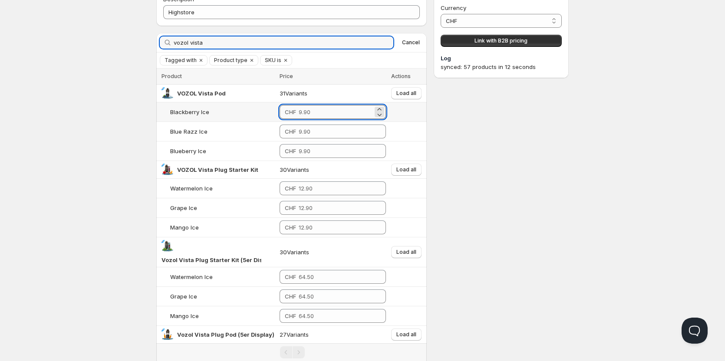
click at [320, 115] on input "number" at bounding box center [336, 112] width 74 height 14
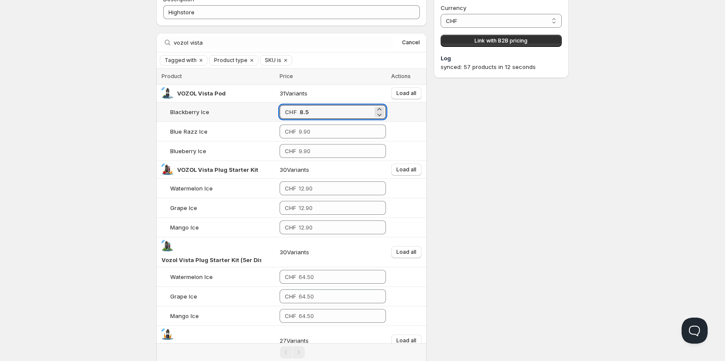
drag, startPoint x: 315, startPoint y: 112, endPoint x: 289, endPoint y: 111, distance: 25.6
click at [289, 111] on div "CHF 8.5" at bounding box center [333, 112] width 106 height 14
click at [395, 92] on button "Load all" at bounding box center [406, 93] width 30 height 12
type input "8.50"
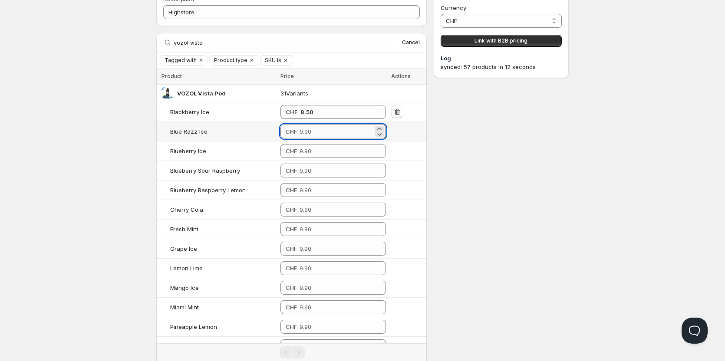
click at [312, 132] on input "number" at bounding box center [335, 132] width 73 height 14
paste input "8.5"
type input "8.50"
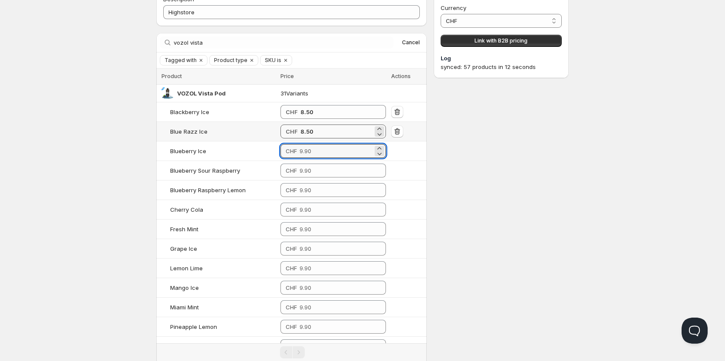
paste input "8.5"
type input "8.50"
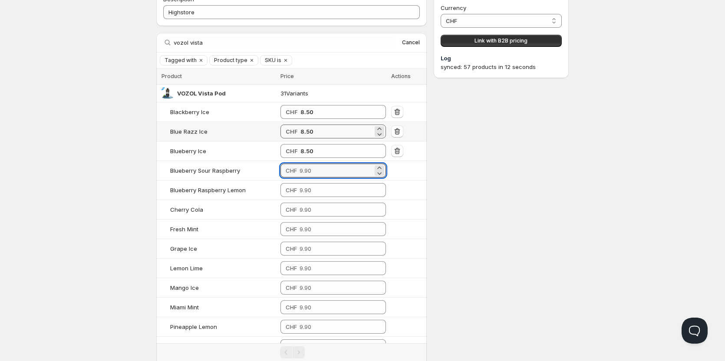
paste input "8.5"
type input "8.50"
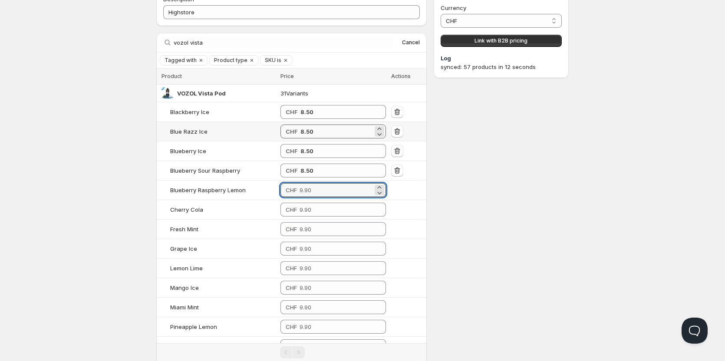
paste input "8.5"
type input "8.50"
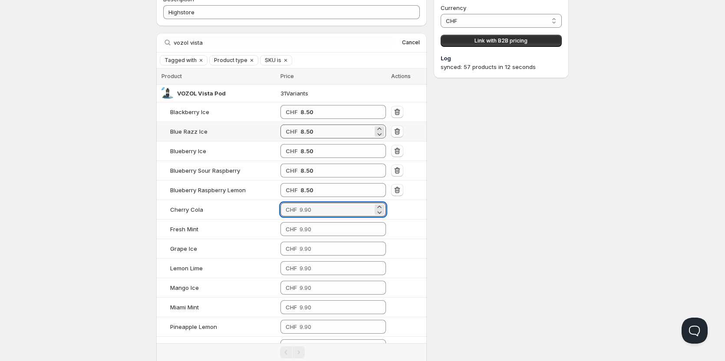
paste input "8.5"
type input "8.50"
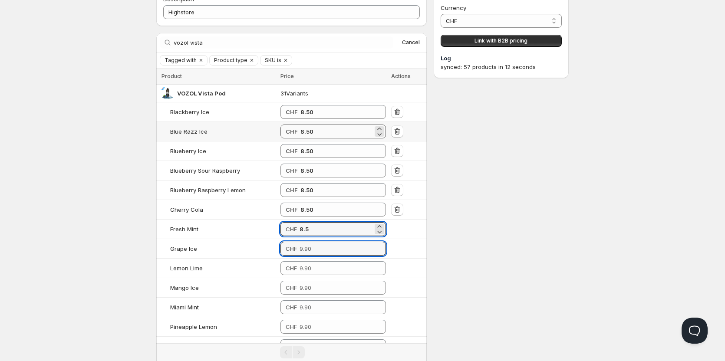
type input "8.50"
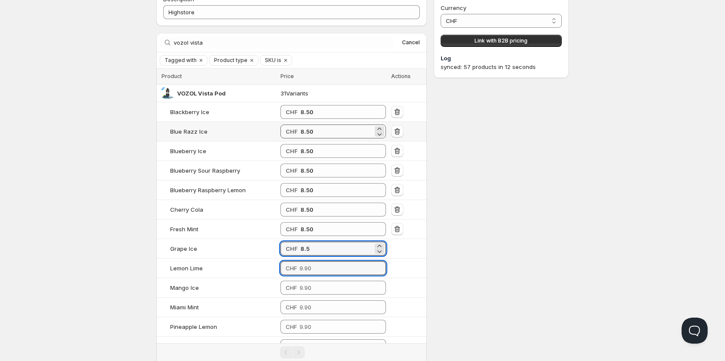
type input "8.50"
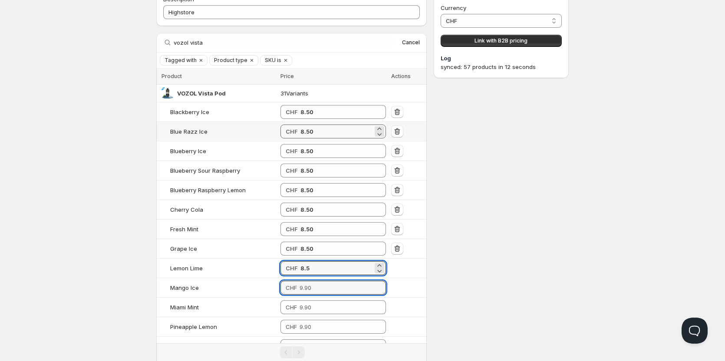
type input "8.50"
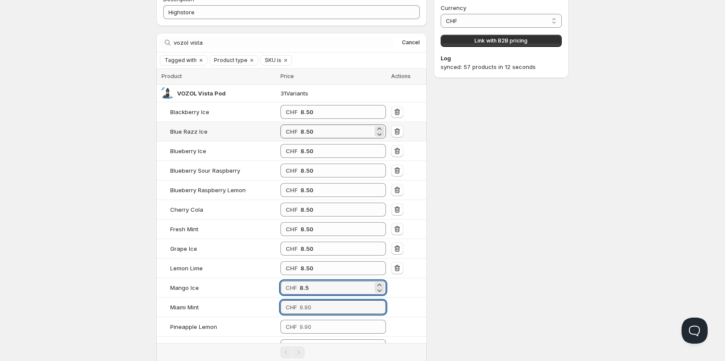
type input "8.50"
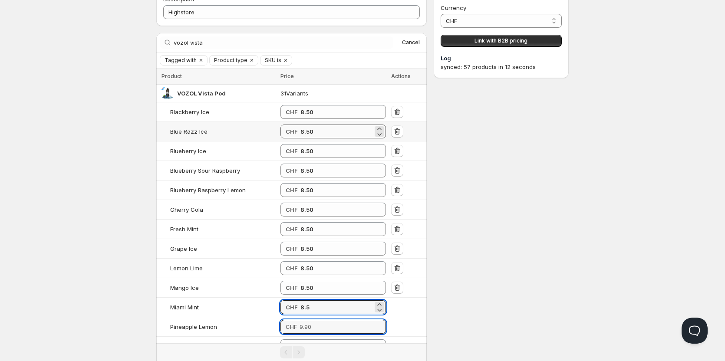
type input "8.50"
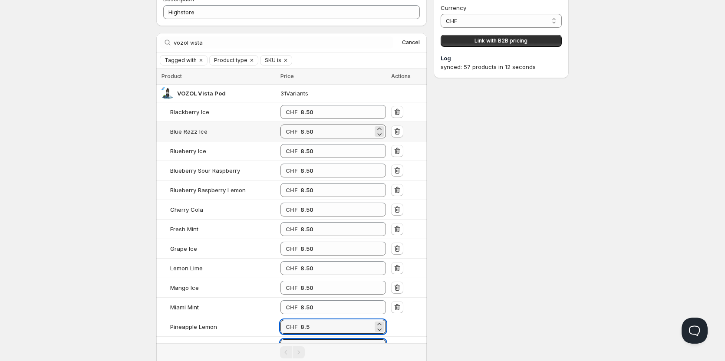
type input "8.50"
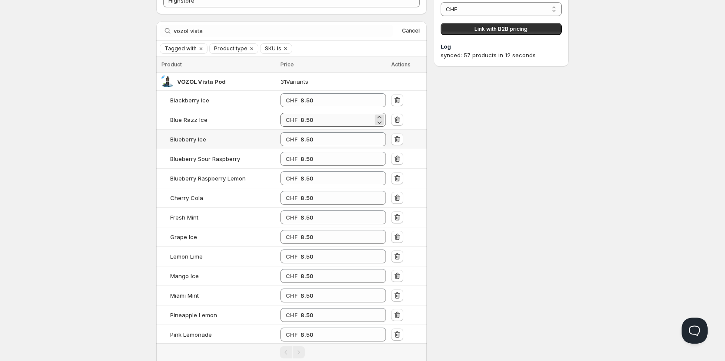
type input "8.50"
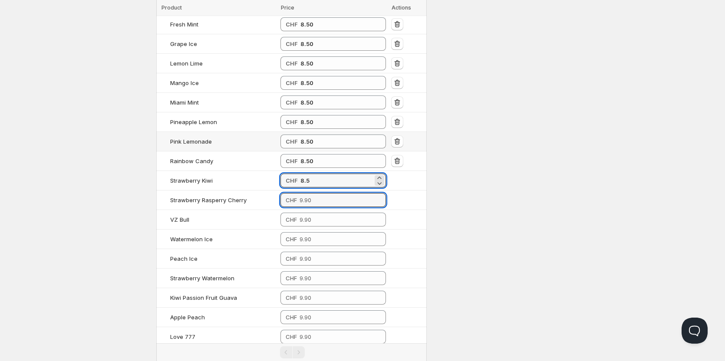
type input "8.50"
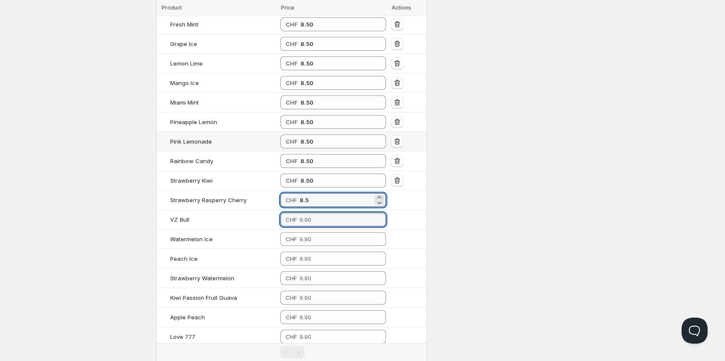
type input "8.50"
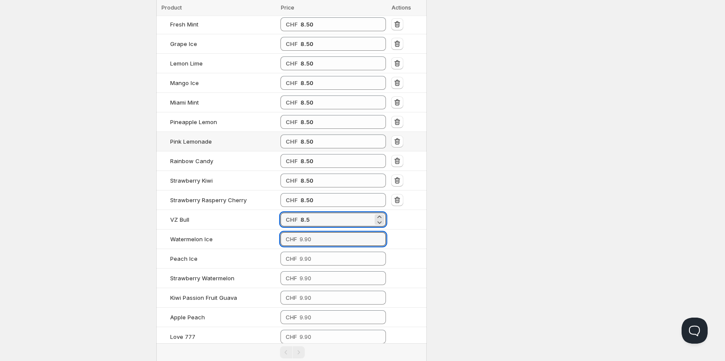
type input "8.50"
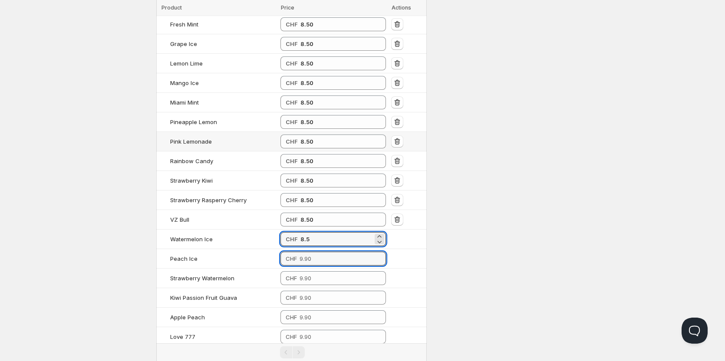
type input "8.50"
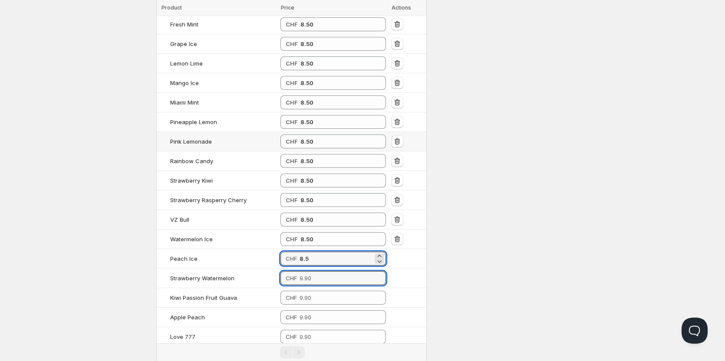
type input "8.50"
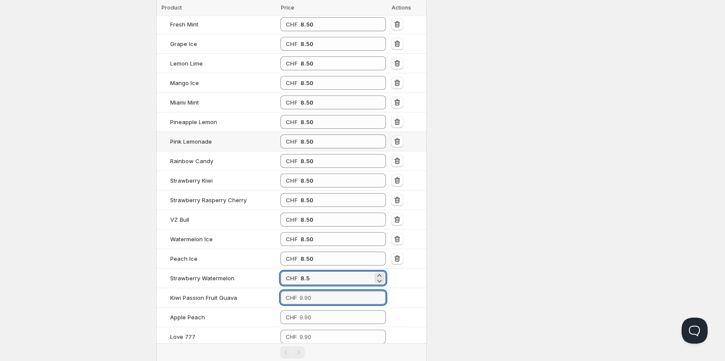
type input "8.50"
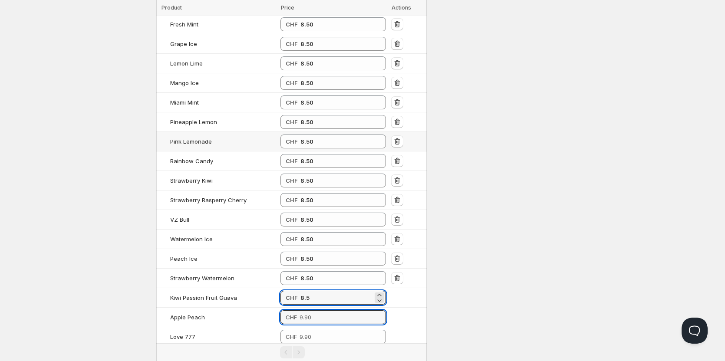
type input "8.50"
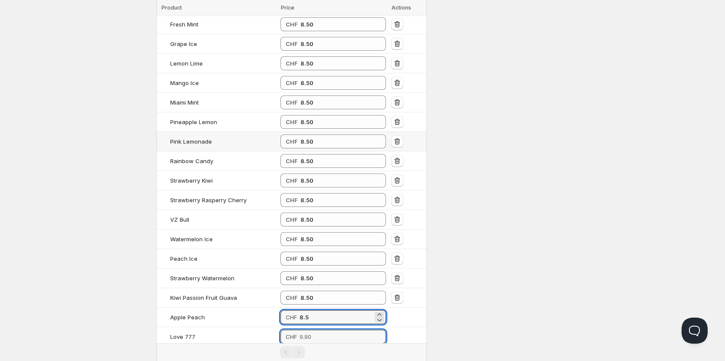
type input "8.50"
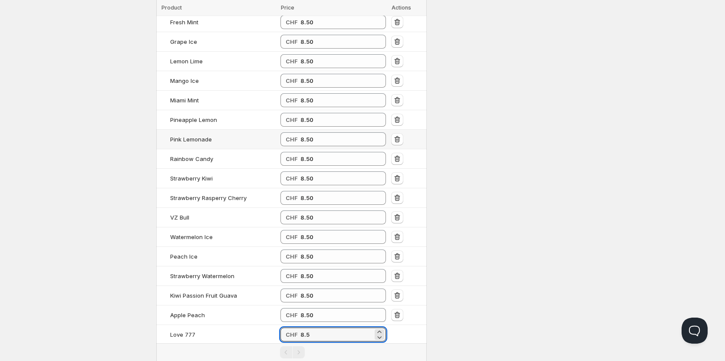
type input "8.50"
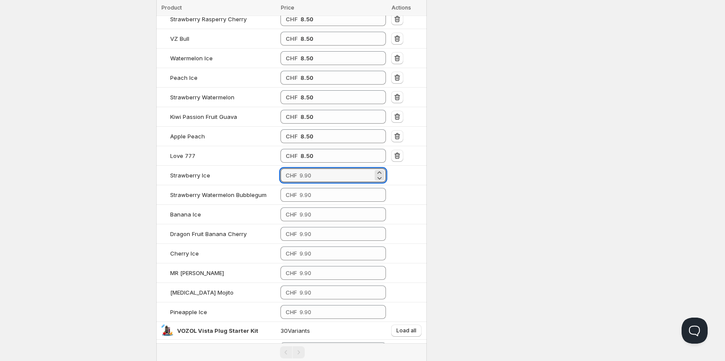
scroll to position [475, 0]
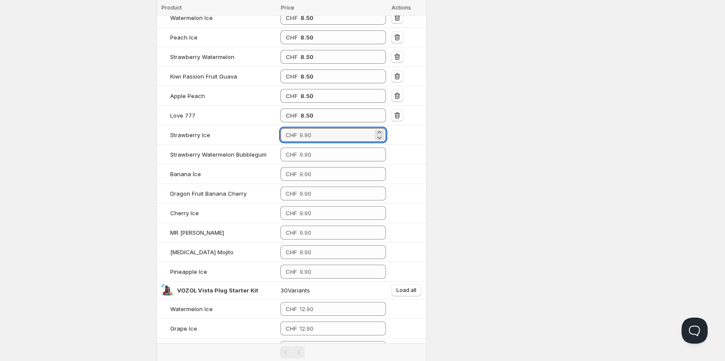
click at [473, 206] on div "Settings Currency CHF CHF Link with B2B pricing Log synced: 57 products in 12 s…" at bounding box center [501, 49] width 135 height 982
click at [330, 141] on input "number" at bounding box center [335, 135] width 73 height 14
type input "8.50"
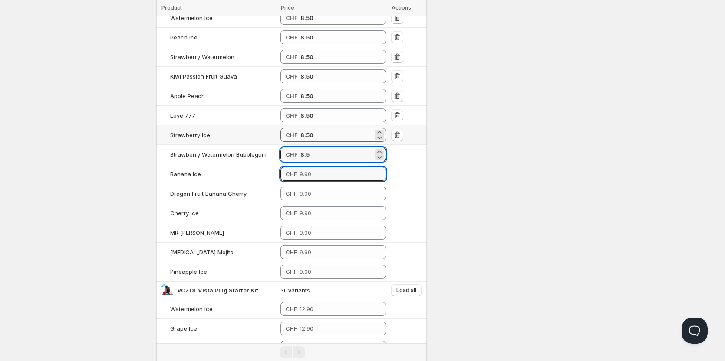
type input "8.50"
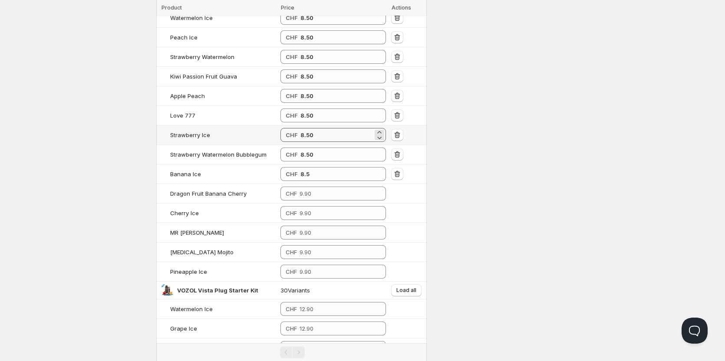
type input "8.50"
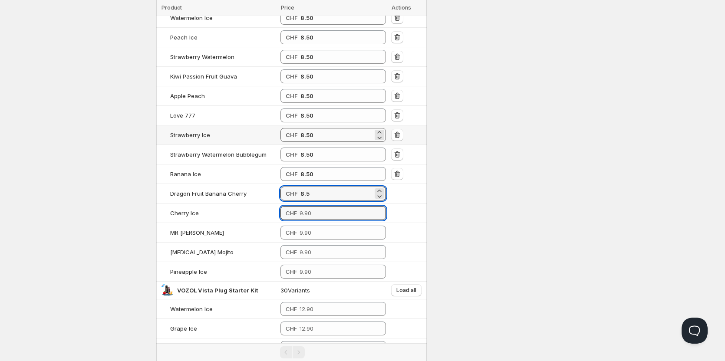
type input "8.50"
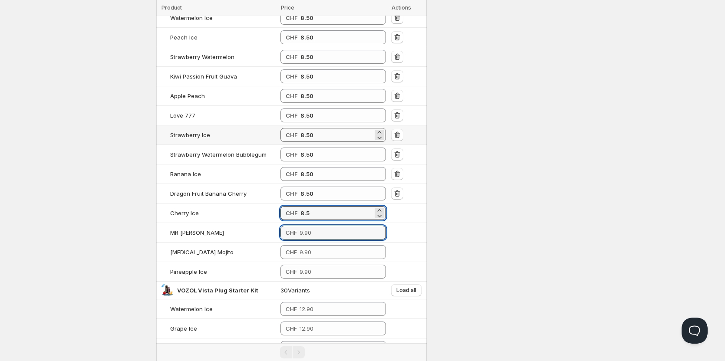
type input "8.50"
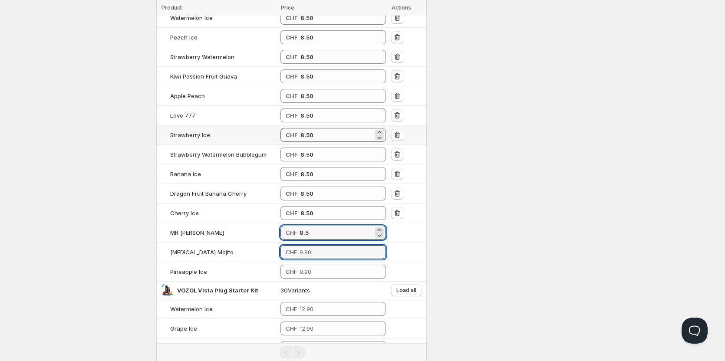
type input "8.50"
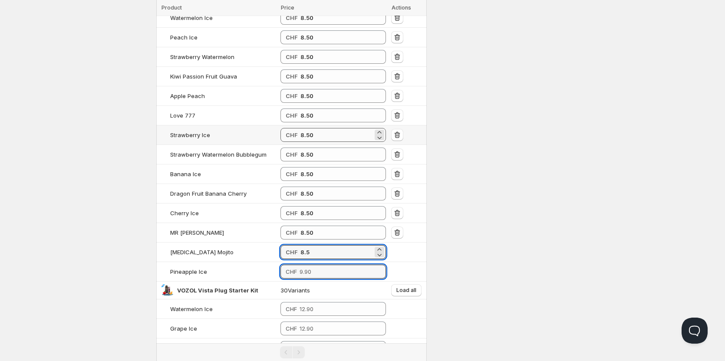
type input "8.50"
type input "8.5"
type input "8.50"
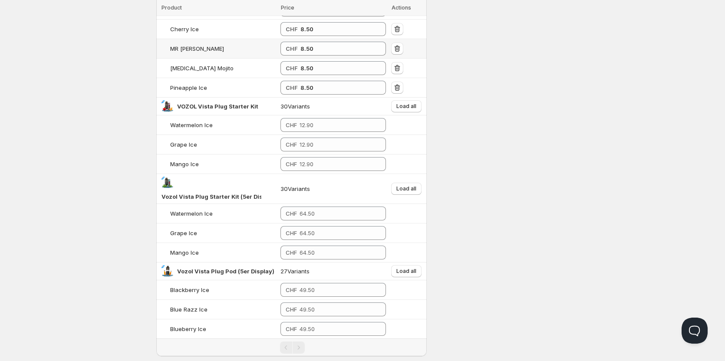
scroll to position [659, 0]
click at [332, 127] on input "number" at bounding box center [335, 125] width 73 height 14
click at [410, 107] on span "Load all" at bounding box center [406, 105] width 20 height 7
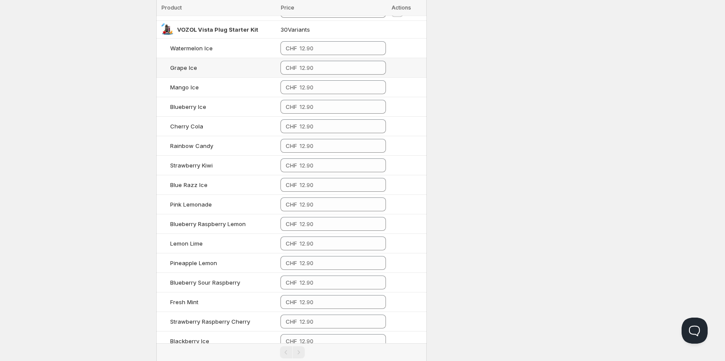
scroll to position [736, 0]
click at [328, 51] on input "number" at bounding box center [335, 48] width 73 height 14
click at [317, 53] on input "11.7" at bounding box center [336, 48] width 72 height 14
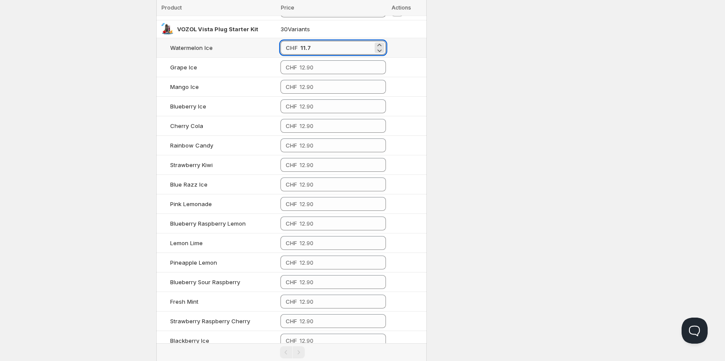
click at [317, 53] on input "11.7" at bounding box center [336, 48] width 72 height 14
type input "11.70"
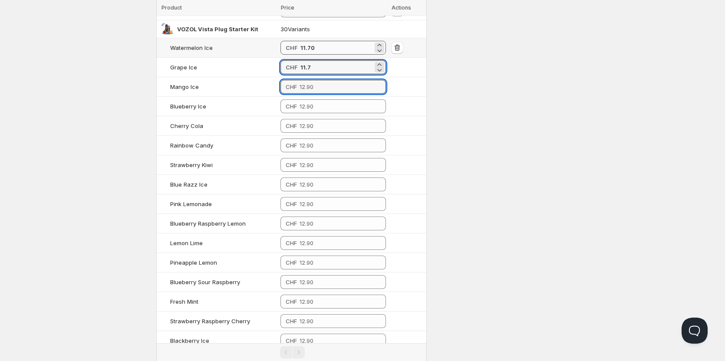
type input "11.70"
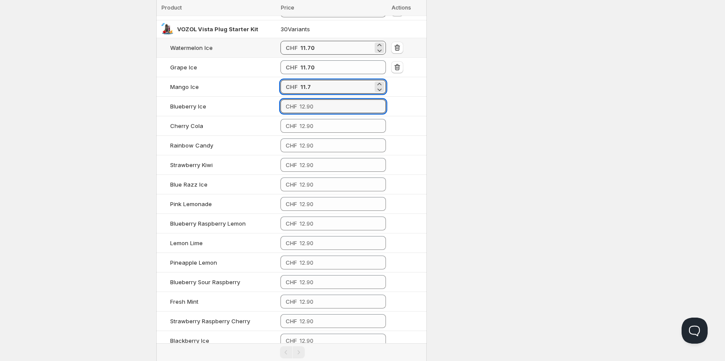
type input "11.70"
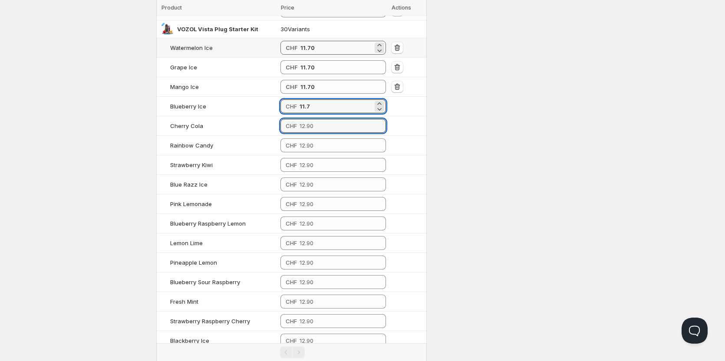
type input "11.70"
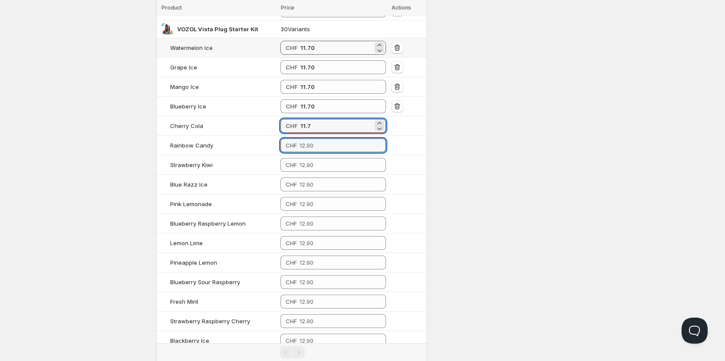
type input "11.70"
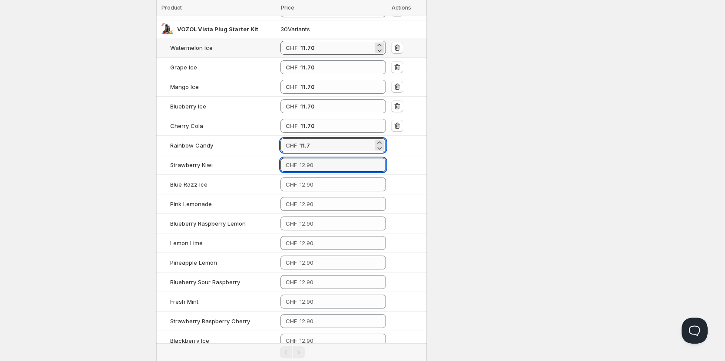
type input "11.70"
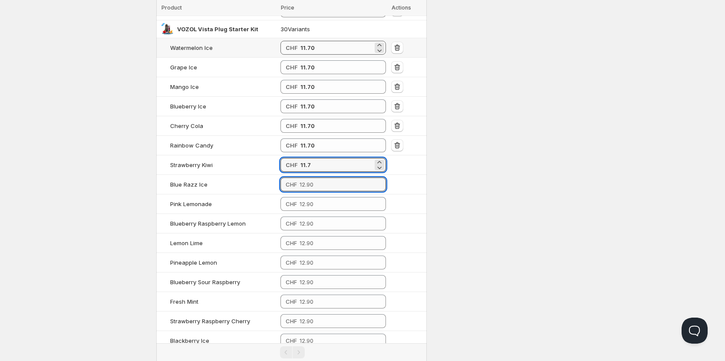
type input "11.70"
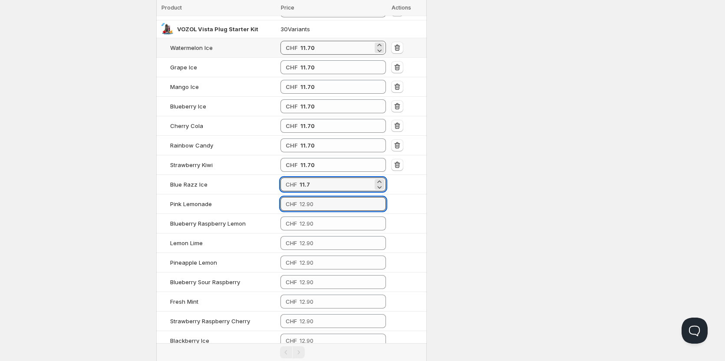
type input "11.70"
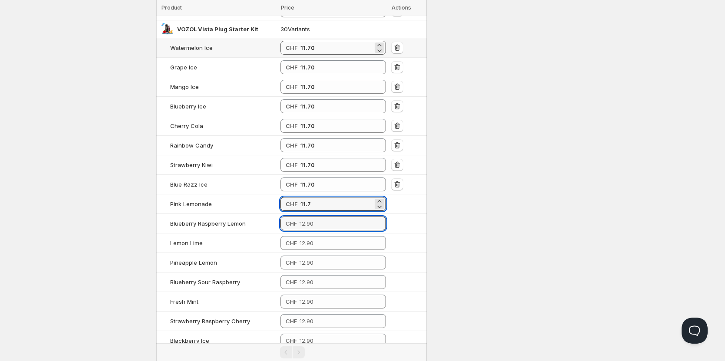
type input "11.70"
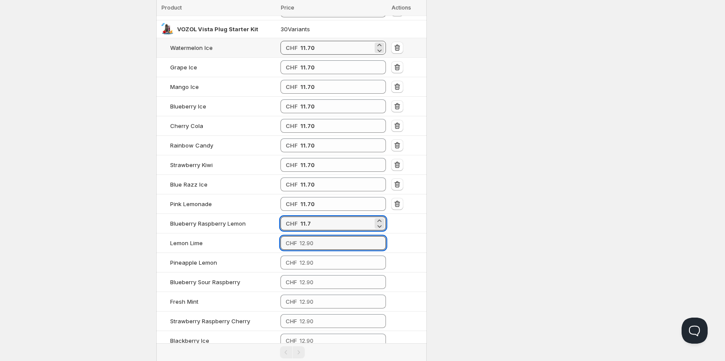
type input "11.70"
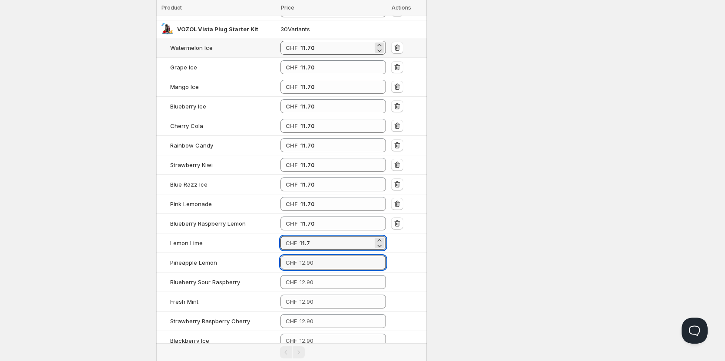
type input "11.70"
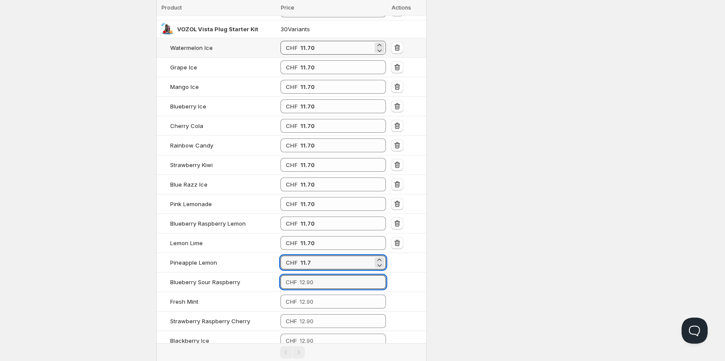
type input "11.70"
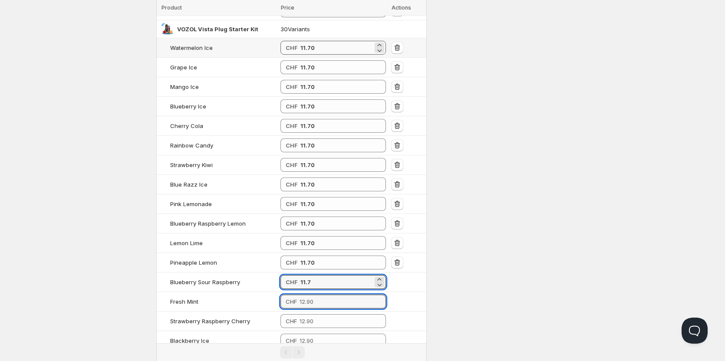
type input "11.70"
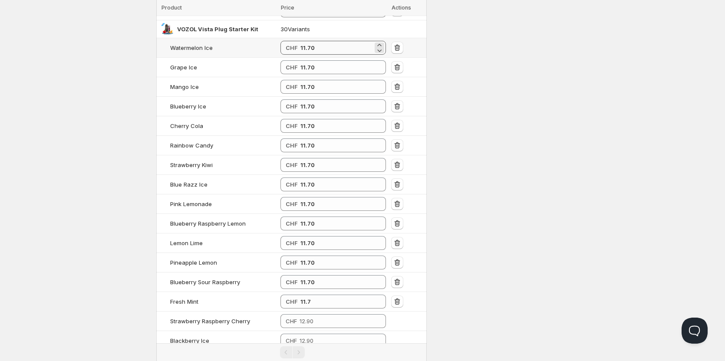
type input "11.70"
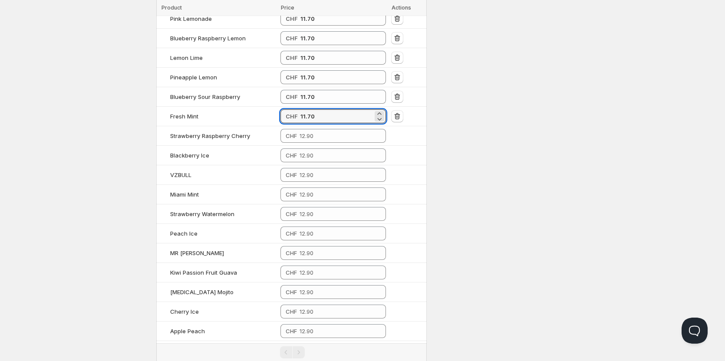
scroll to position [922, 0]
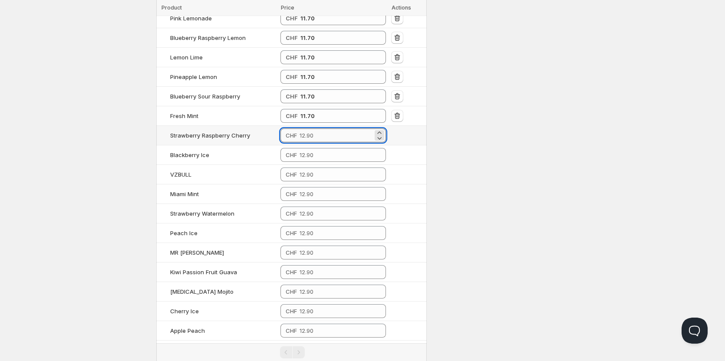
click at [340, 140] on input "number" at bounding box center [335, 135] width 73 height 14
type input "11.70"
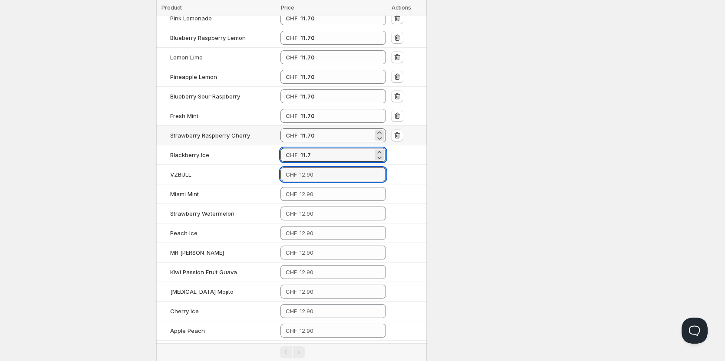
type input "11.70"
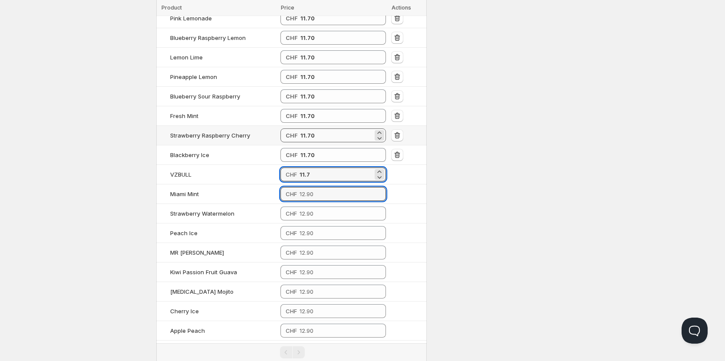
type input "11.70"
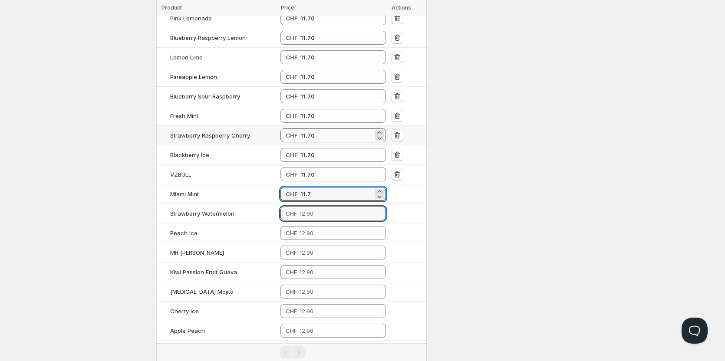
type input "11.70"
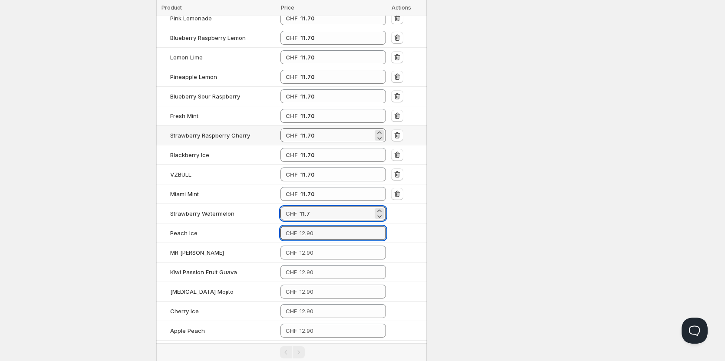
type input "11.70"
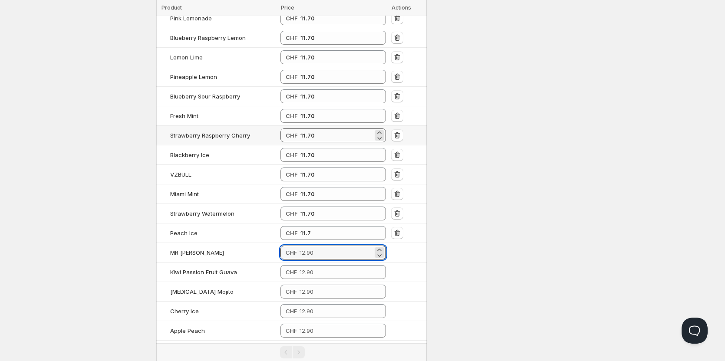
type input "11.70"
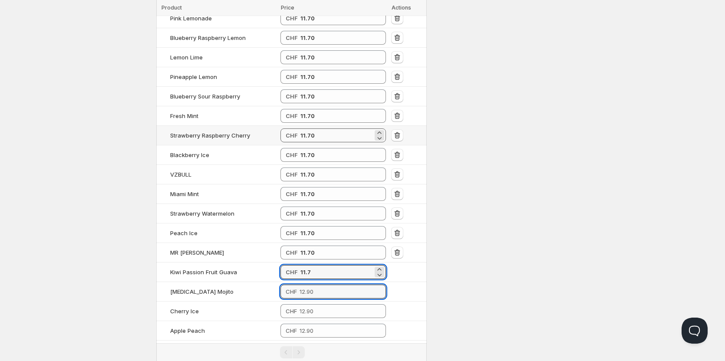
type input "11.70"
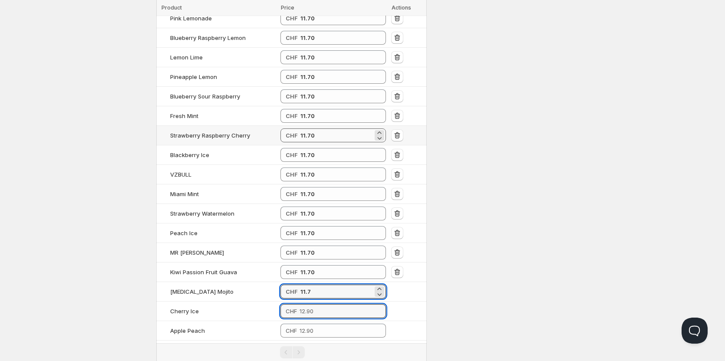
type input "11.70"
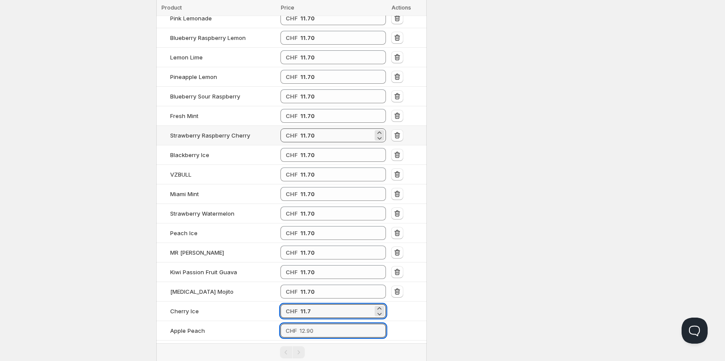
type input "11.70"
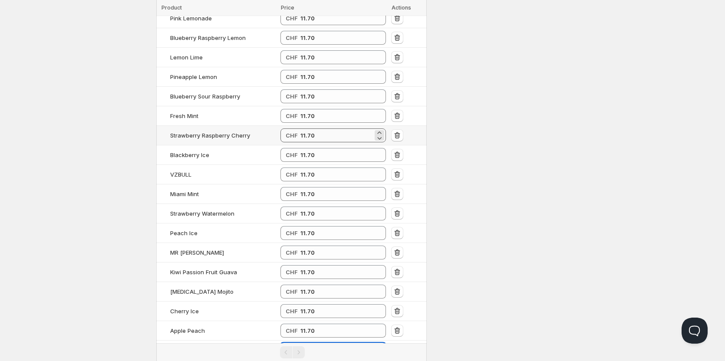
type input "11.70"
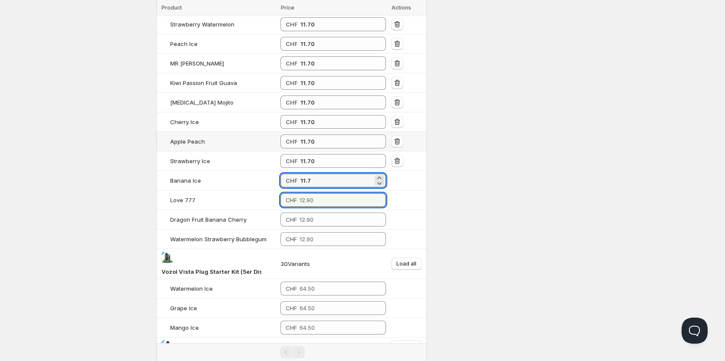
type input "11.70"
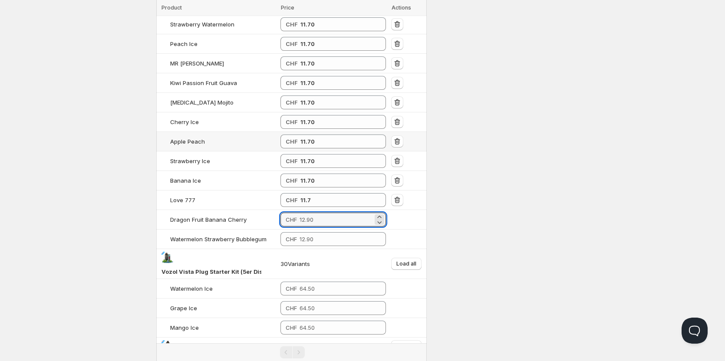
type input "11.70"
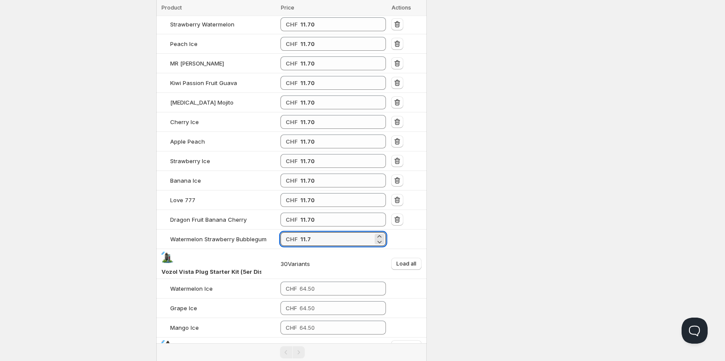
scroll to position [1230, 0]
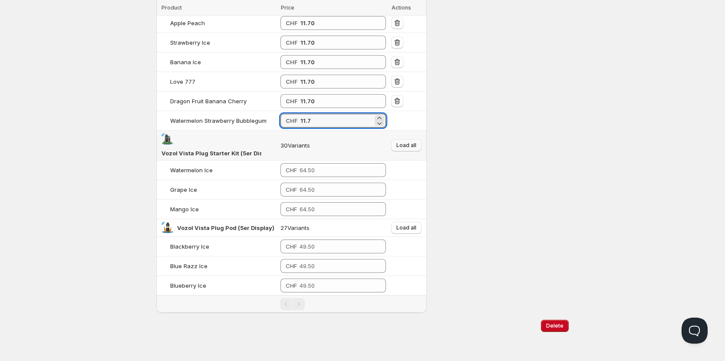
click at [409, 148] on span "Load all" at bounding box center [406, 145] width 20 height 7
type input "11.70"
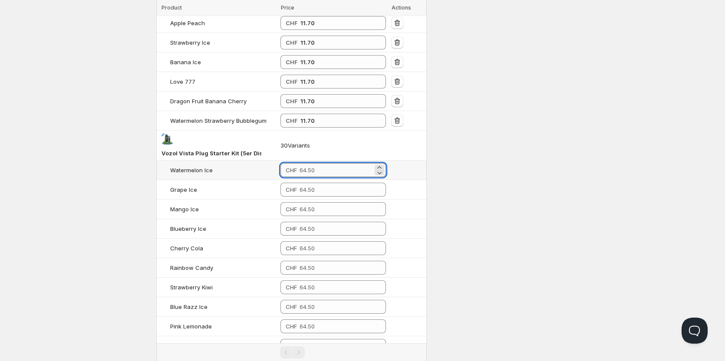
click at [340, 171] on input "number" at bounding box center [335, 170] width 73 height 14
type input "42.50"
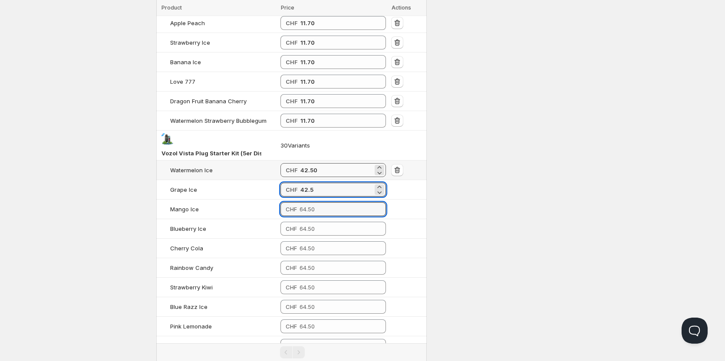
type input "42.50"
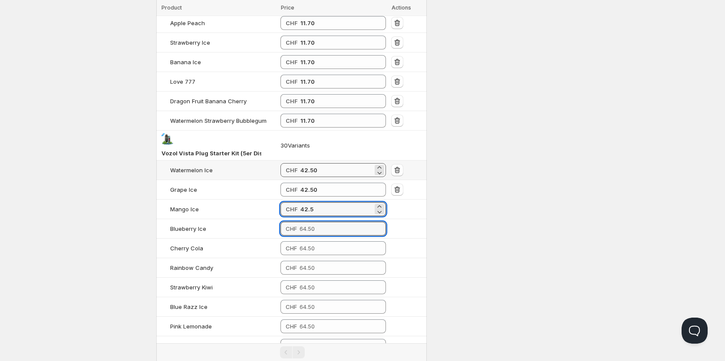
type input "42.50"
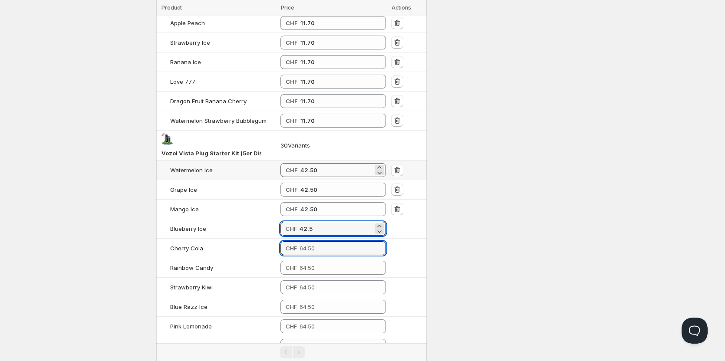
type input "42.50"
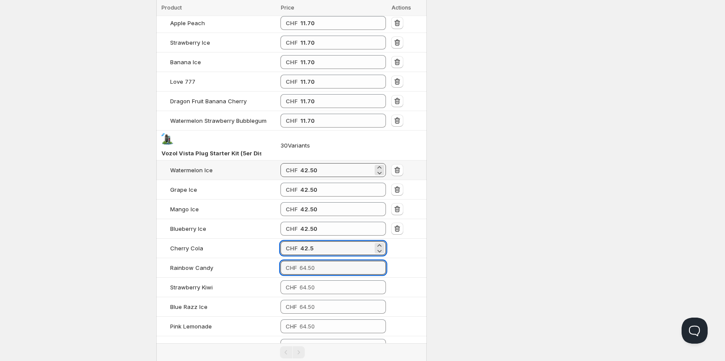
type input "42.50"
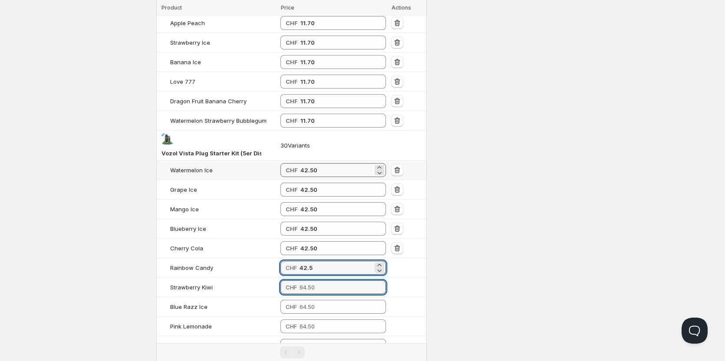
type input "42.50"
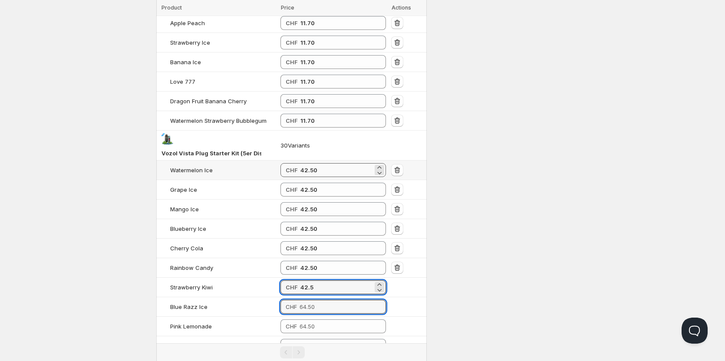
type input "42.50"
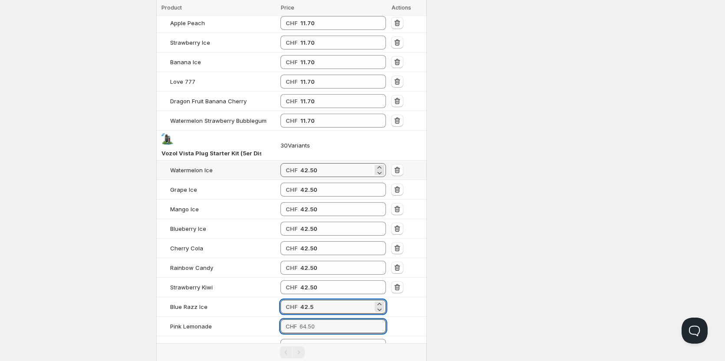
type input "42.50"
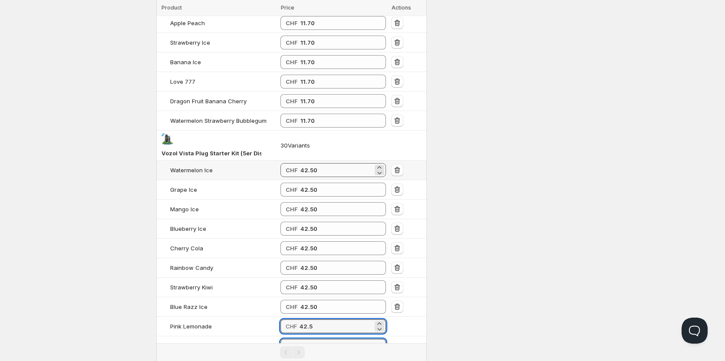
type input "42.50"
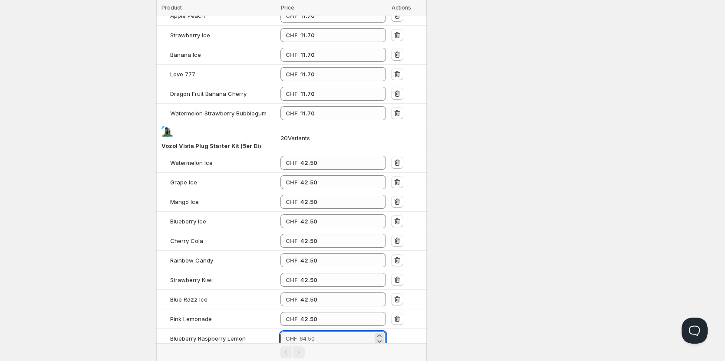
scroll to position [1235, 0]
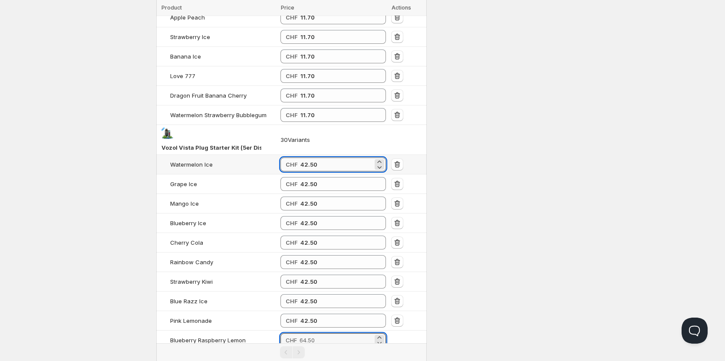
click at [339, 161] on input "42.50" at bounding box center [336, 165] width 72 height 14
click at [332, 162] on input "42.50" at bounding box center [336, 165] width 72 height 14
drag, startPoint x: 332, startPoint y: 162, endPoint x: 314, endPoint y: 165, distance: 17.6
click at [314, 165] on input "42.50" at bounding box center [336, 165] width 72 height 14
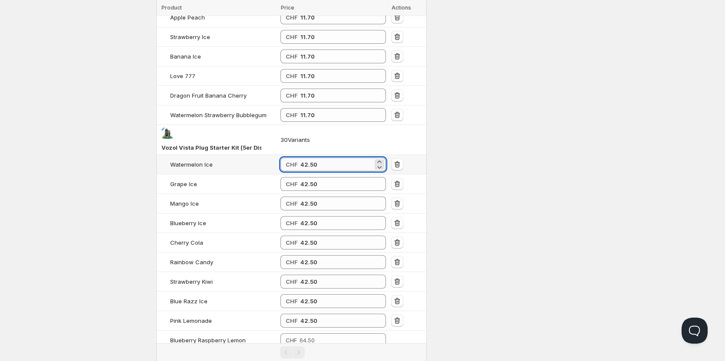
click at [314, 165] on input "42.50" at bounding box center [336, 165] width 72 height 14
type input "58.5"
type input "58.50"
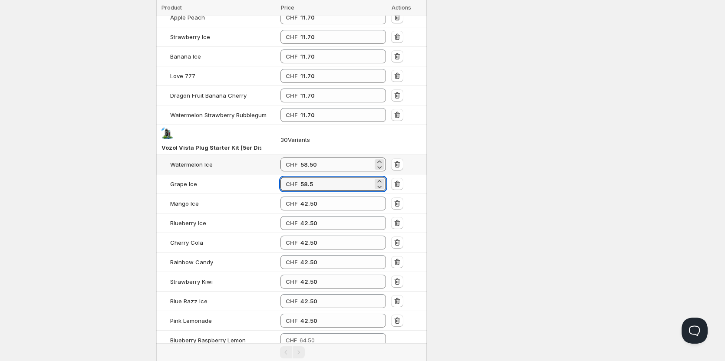
type input "58.50"
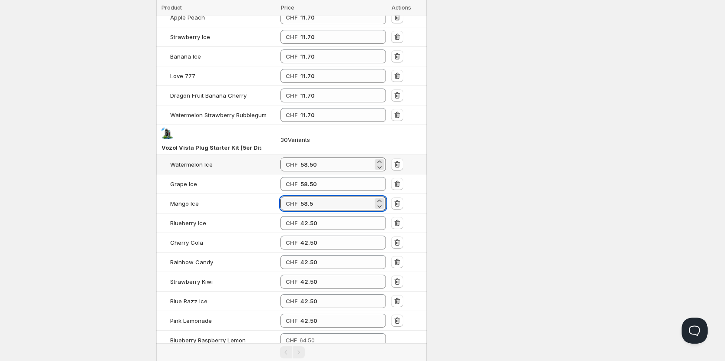
type input "58.50"
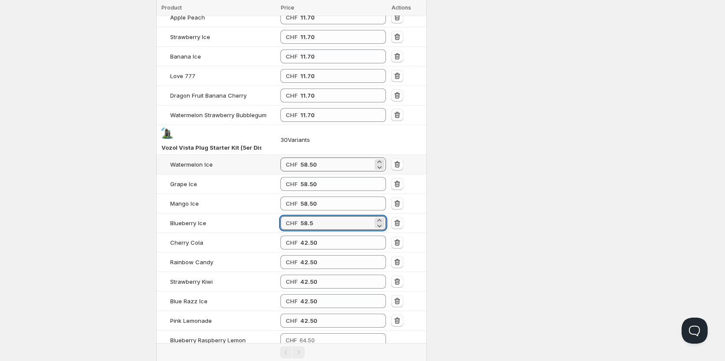
type input "58.50"
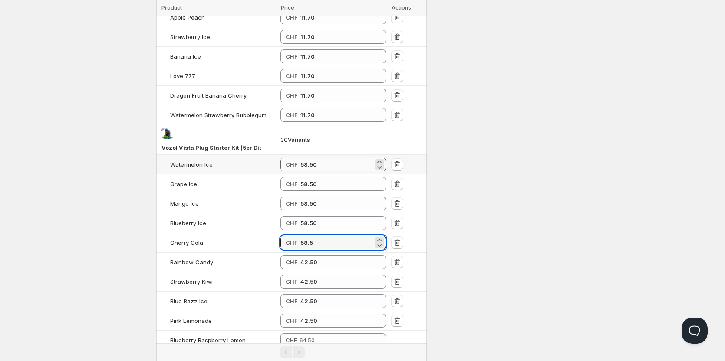
type input "58.5"
type input "58.50"
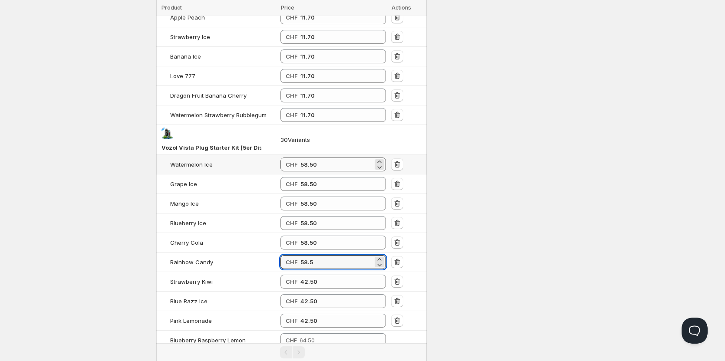
type input "58.5"
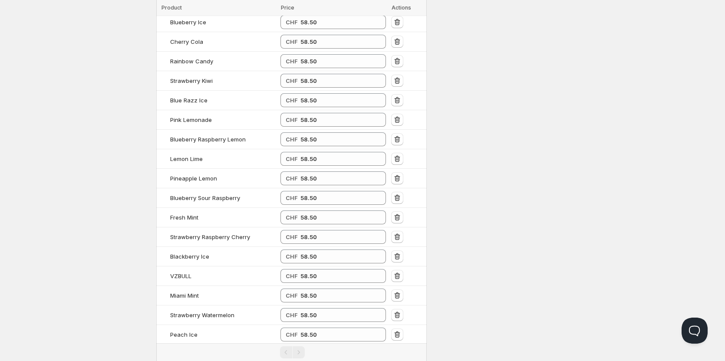
scroll to position [1629, 0]
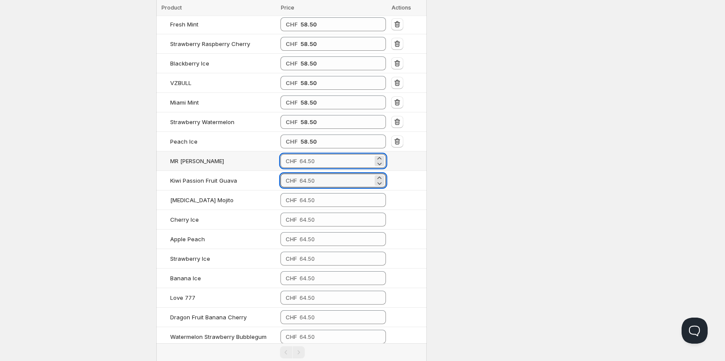
click at [313, 159] on input "number" at bounding box center [335, 161] width 73 height 14
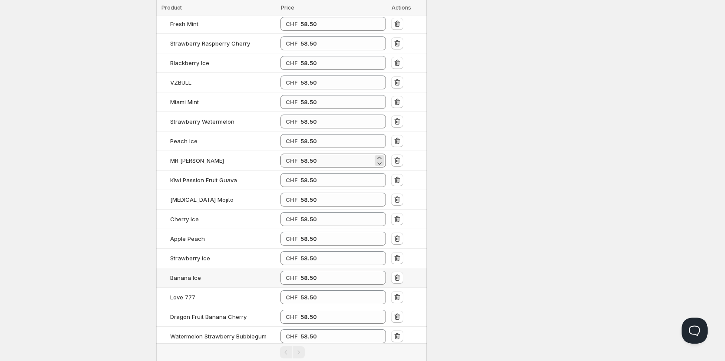
scroll to position [1757, 0]
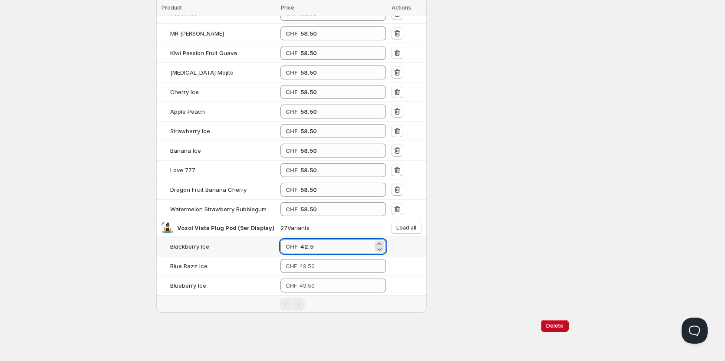
click at [356, 244] on input "42.5" at bounding box center [336, 247] width 72 height 14
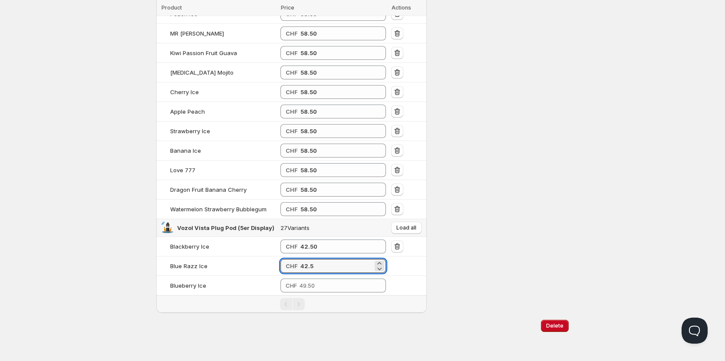
click at [398, 234] on td "Load all" at bounding box center [407, 228] width 38 height 18
click at [402, 229] on span "Load all" at bounding box center [406, 227] width 20 height 7
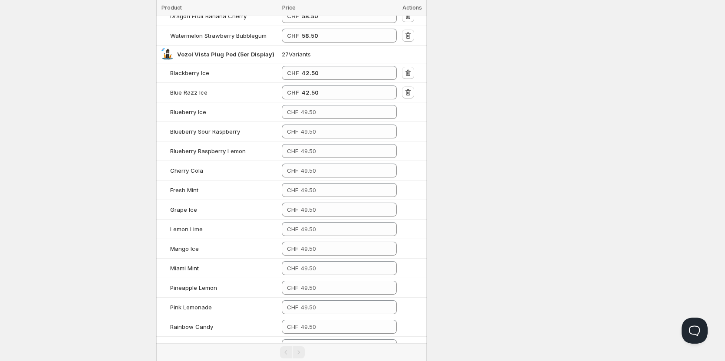
scroll to position [1931, 0]
click at [350, 116] on input "number" at bounding box center [342, 112] width 83 height 14
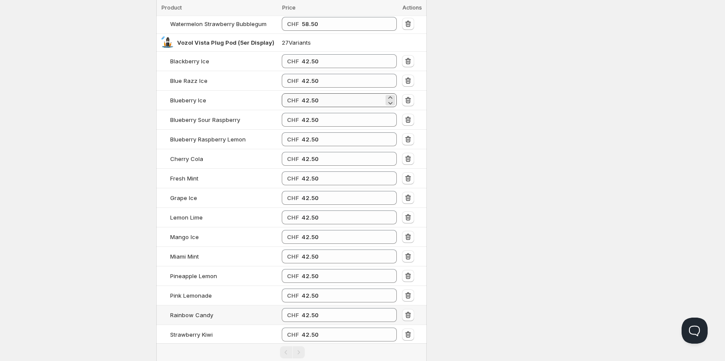
scroll to position [2135, 0]
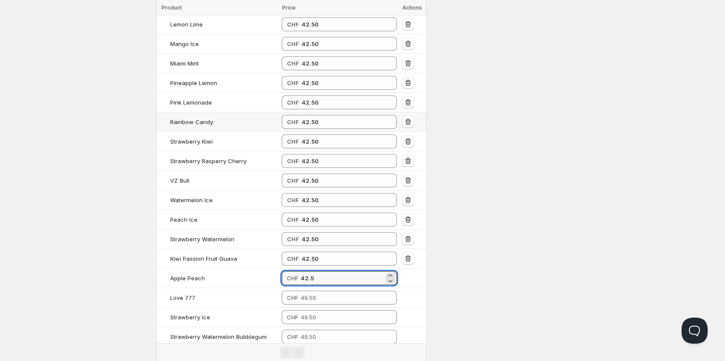
click at [350, 116] on input "42.50" at bounding box center [343, 122] width 82 height 14
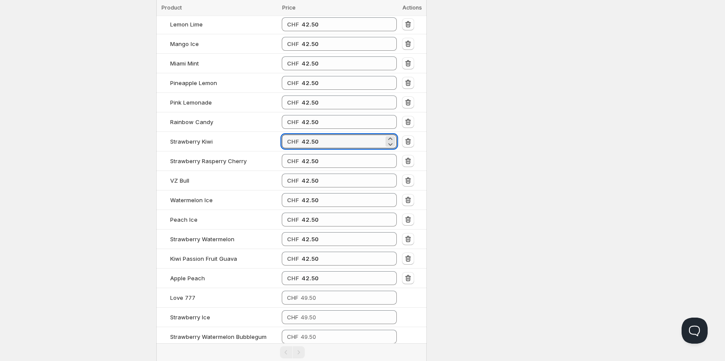
scroll to position [2226, 0]
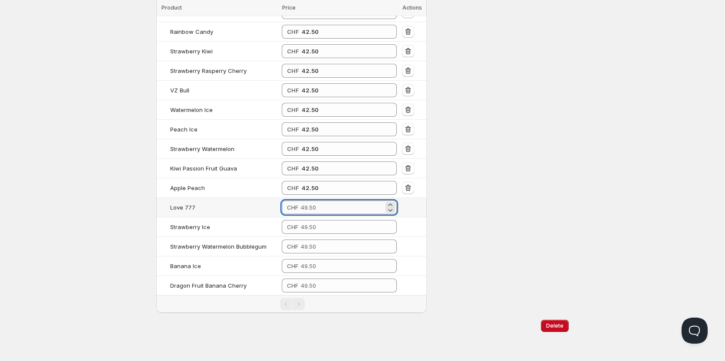
click at [350, 205] on input "number" at bounding box center [342, 208] width 83 height 14
click at [336, 224] on input "number" at bounding box center [342, 227] width 83 height 14
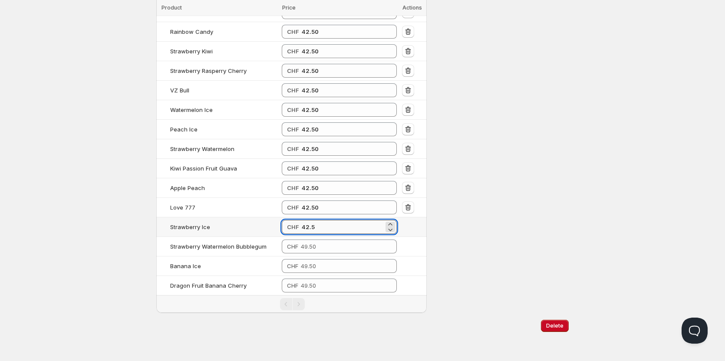
click at [336, 224] on input "42.5" at bounding box center [343, 227] width 82 height 14
click at [326, 244] on input "number" at bounding box center [342, 247] width 83 height 14
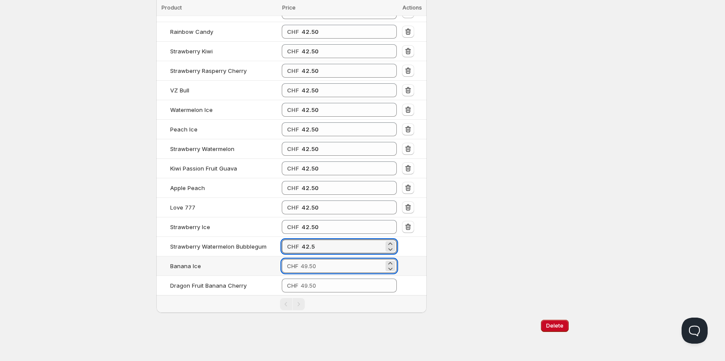
click at [318, 263] on input "number" at bounding box center [342, 266] width 83 height 14
click at [318, 263] on input "42.5" at bounding box center [343, 266] width 82 height 14
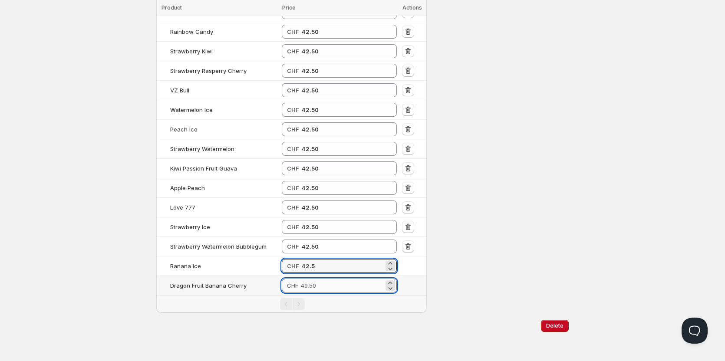
click at [316, 286] on input "number" at bounding box center [342, 286] width 83 height 14
click at [316, 286] on input "42.5" at bounding box center [343, 286] width 82 height 14
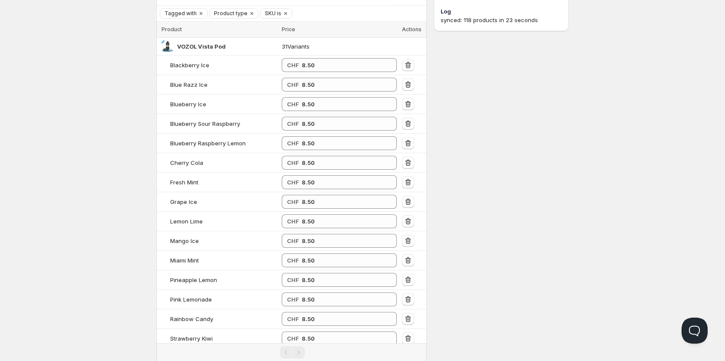
scroll to position [0, 0]
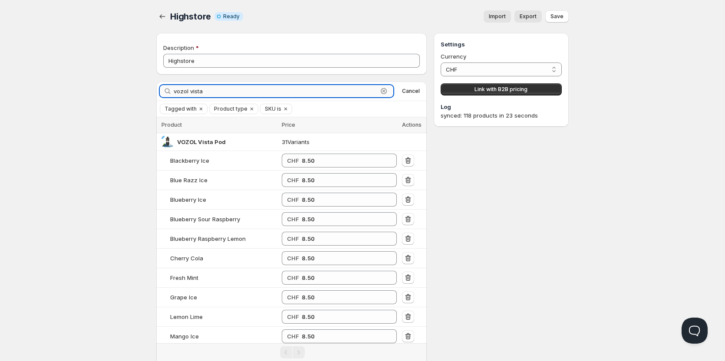
click at [210, 88] on input "vozol vista" at bounding box center [276, 91] width 204 height 12
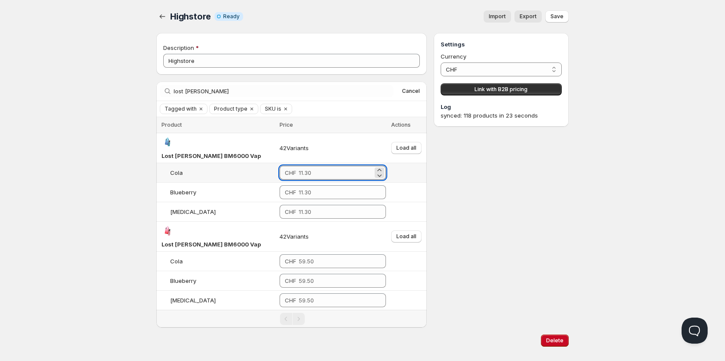
click at [324, 166] on input "number" at bounding box center [336, 173] width 74 height 14
click at [306, 166] on input "10.9" at bounding box center [335, 173] width 73 height 14
click at [411, 145] on span "Load all" at bounding box center [406, 148] width 20 height 7
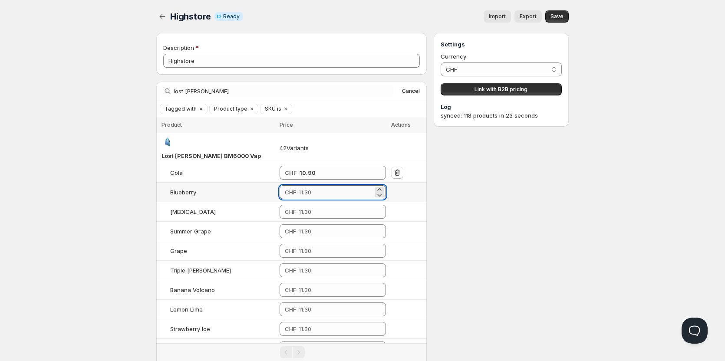
click at [314, 185] on input "number" at bounding box center [336, 192] width 74 height 14
click at [310, 206] on input "number" at bounding box center [336, 212] width 74 height 14
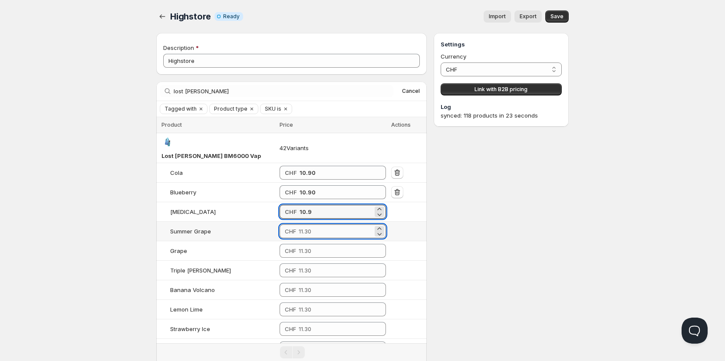
click at [309, 224] on input "number" at bounding box center [336, 231] width 74 height 14
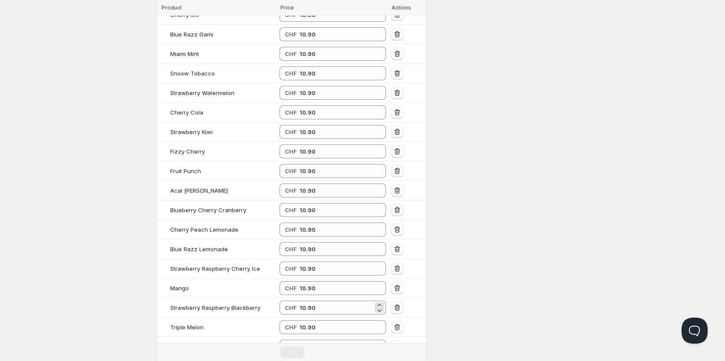
scroll to position [764, 0]
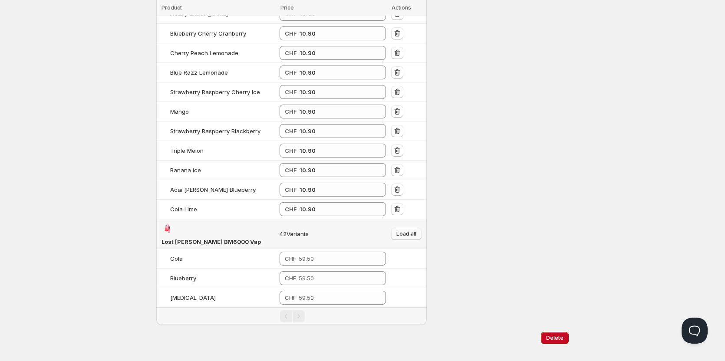
click at [408, 230] on span "Load all" at bounding box center [406, 233] width 20 height 7
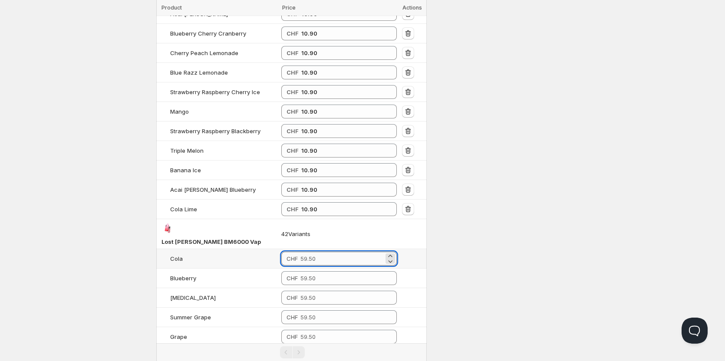
click at [311, 252] on input "number" at bounding box center [341, 259] width 83 height 14
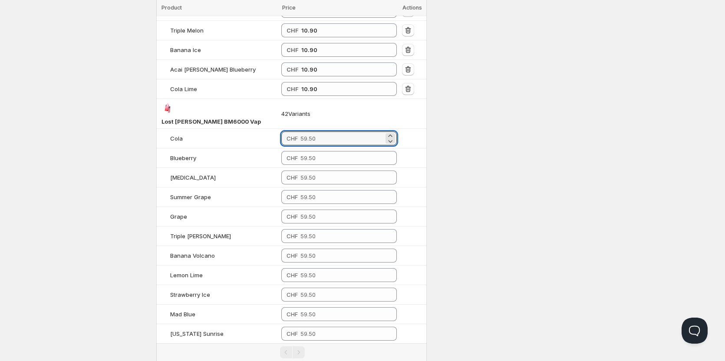
scroll to position [886, 0]
click at [321, 130] on input "54.5" at bounding box center [342, 137] width 82 height 14
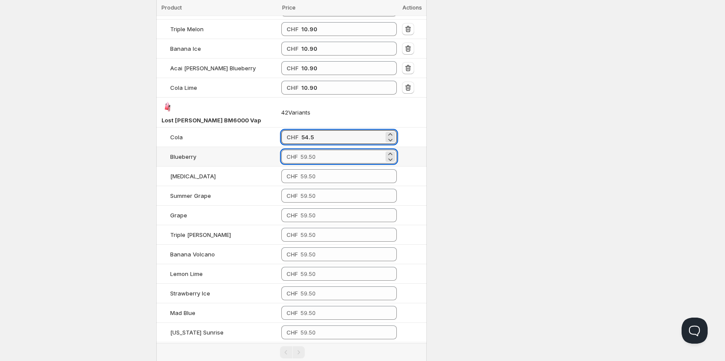
click at [311, 150] on input "number" at bounding box center [341, 157] width 83 height 14
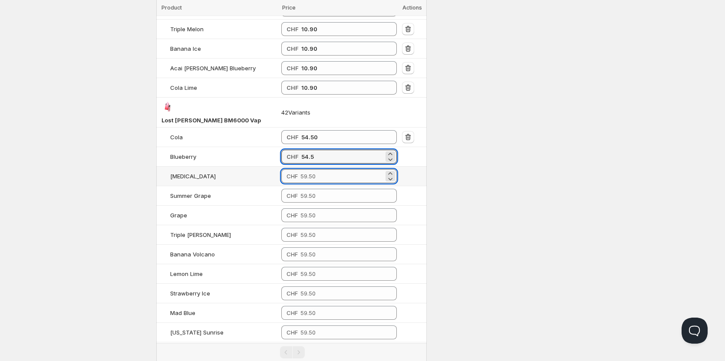
click at [311, 169] on input "number" at bounding box center [341, 176] width 83 height 14
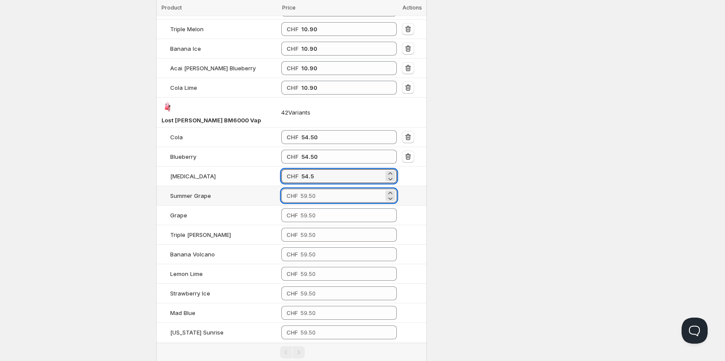
click at [311, 189] on input "number" at bounding box center [341, 196] width 83 height 14
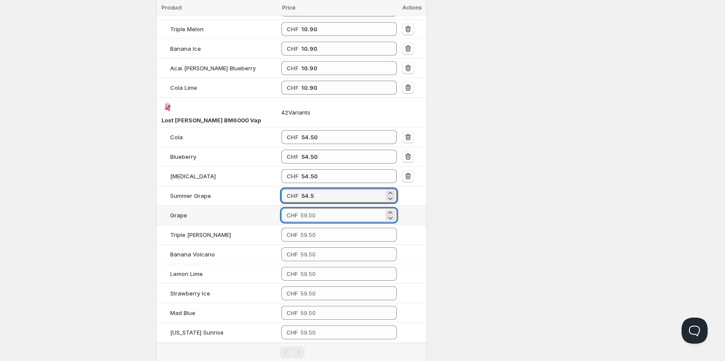
click at [310, 208] on input "number" at bounding box center [341, 215] width 83 height 14
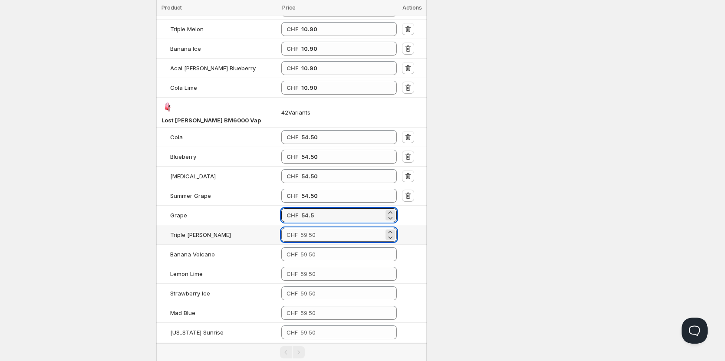
click at [309, 228] on input "number" at bounding box center [341, 235] width 83 height 14
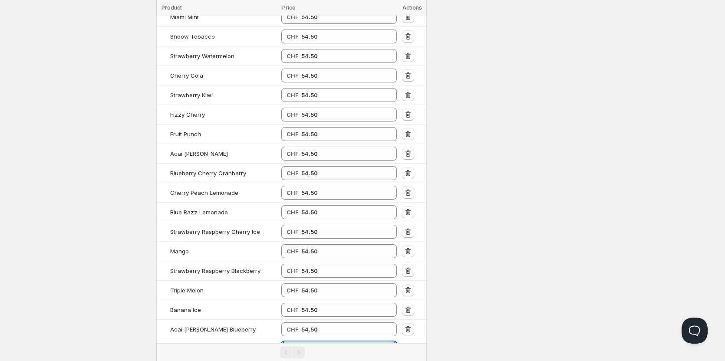
scroll to position [0, 0]
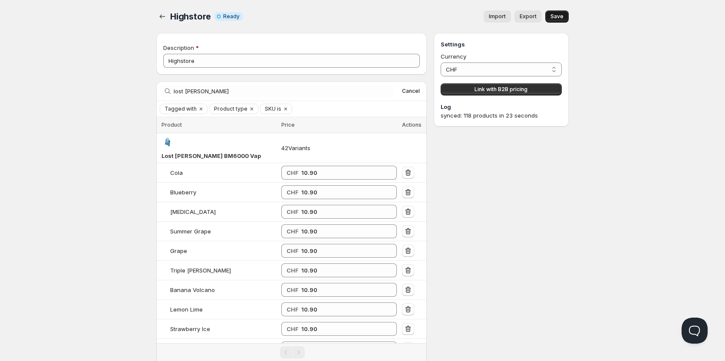
click at [556, 17] on span "Save" at bounding box center [556, 16] width 13 height 7
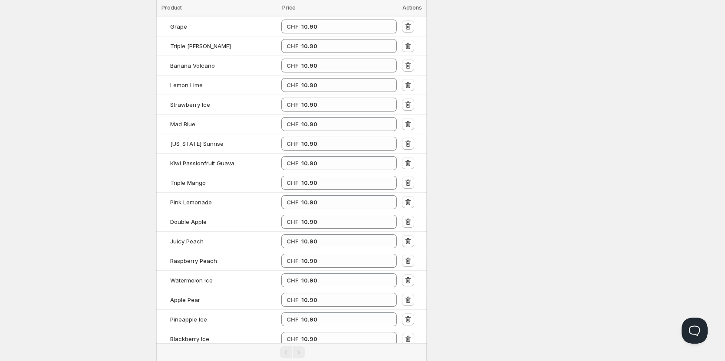
scroll to position [224, 0]
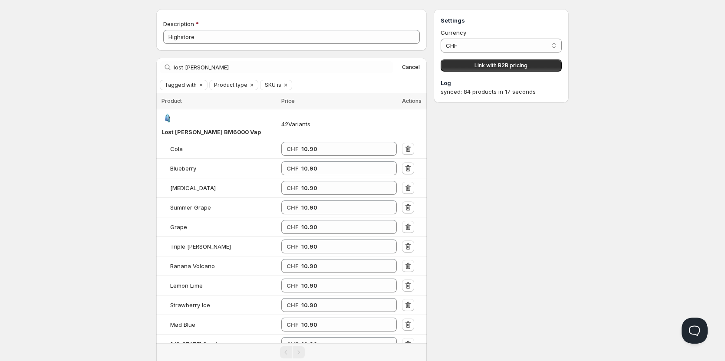
scroll to position [0, 0]
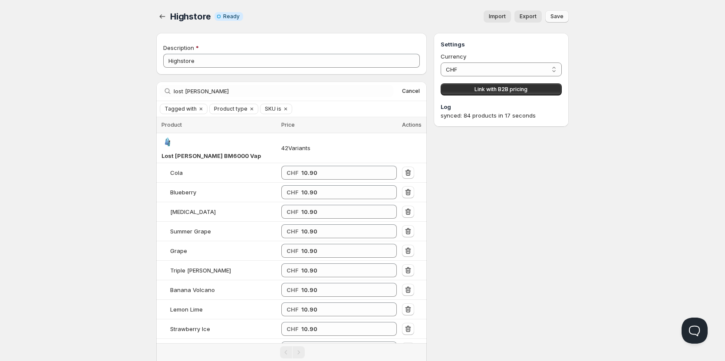
click at [559, 16] on span "Save" at bounding box center [556, 16] width 13 height 7
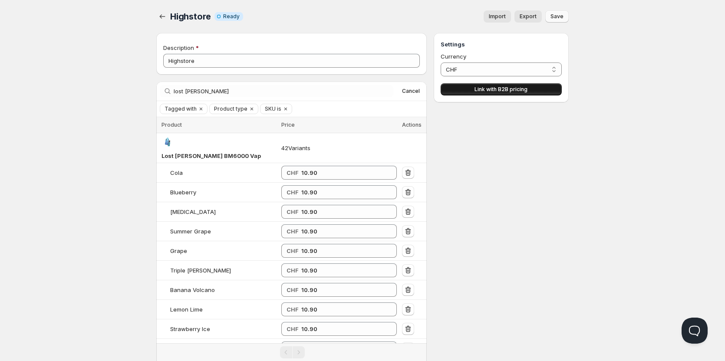
click at [484, 86] on button "Link with B2B pricing" at bounding box center [501, 89] width 121 height 12
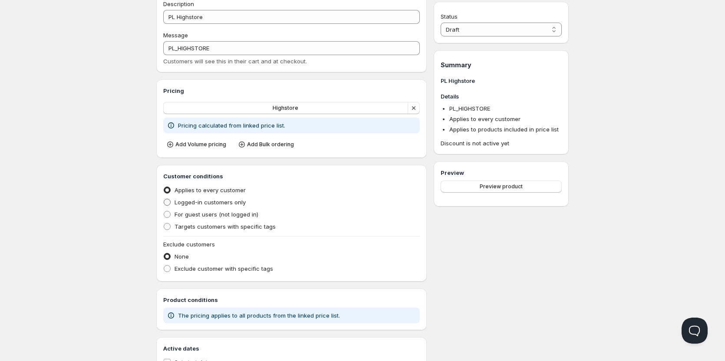
scroll to position [45, 0]
click at [206, 222] on span "Targets customers with specific tags" at bounding box center [224, 225] width 101 height 7
click at [164, 222] on input "Targets customers with specific tags" at bounding box center [164, 222] width 0 height 0
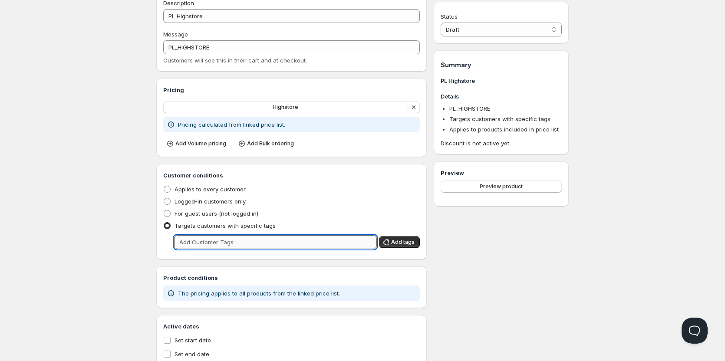
click at [214, 237] on input "text" at bounding box center [275, 242] width 203 height 14
click at [405, 240] on span "Add tags" at bounding box center [402, 242] width 23 height 7
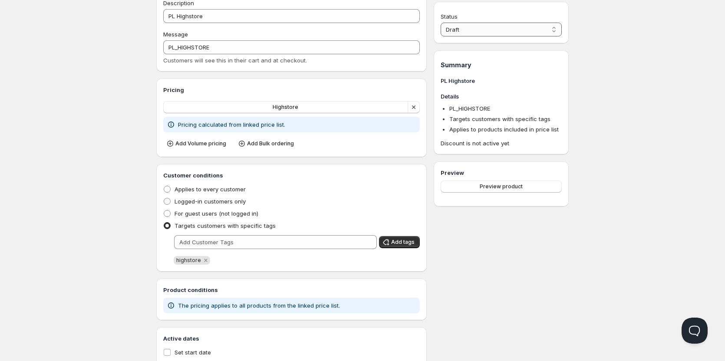
click at [467, 25] on select "Draft Active" at bounding box center [501, 30] width 121 height 14
click at [441, 23] on select "Draft Active" at bounding box center [501, 30] width 121 height 14
click at [104, 47] on div "Home Pricing Price lists Checkout Forms Submissions Settings Features Plans PL …" at bounding box center [362, 178] width 725 height 446
click at [115, 110] on div "Home Pricing Price lists Checkout Forms Submissions Settings Features Plans PL …" at bounding box center [362, 178] width 725 height 446
click at [52, 74] on div "Home Pricing Price lists Checkout Forms Submissions Settings Features Plans PL …" at bounding box center [362, 178] width 725 height 446
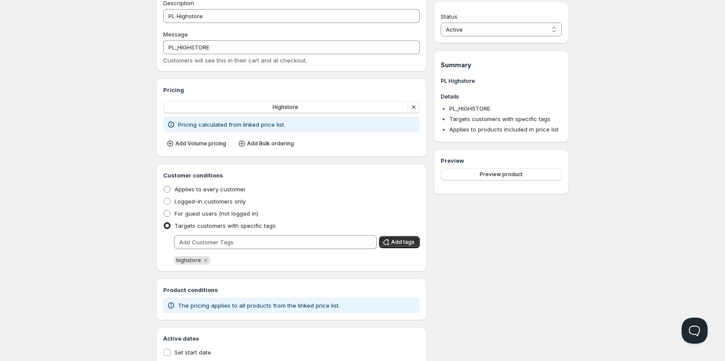
click at [70, 94] on div "Home Pricing Price lists Checkout Forms Submissions Settings Features Plans PL …" at bounding box center [362, 178] width 725 height 446
click at [85, 79] on div "Home Pricing Price lists Checkout Forms Submissions Settings Features Plans PL …" at bounding box center [362, 178] width 725 height 446
click at [81, 95] on div "Home Pricing Price lists Checkout Forms Submissions Settings Features Plans PL …" at bounding box center [362, 178] width 725 height 446
click at [79, 87] on div "Home Pricing Price lists Checkout Forms Submissions Settings Features Plans PL …" at bounding box center [362, 178] width 725 height 446
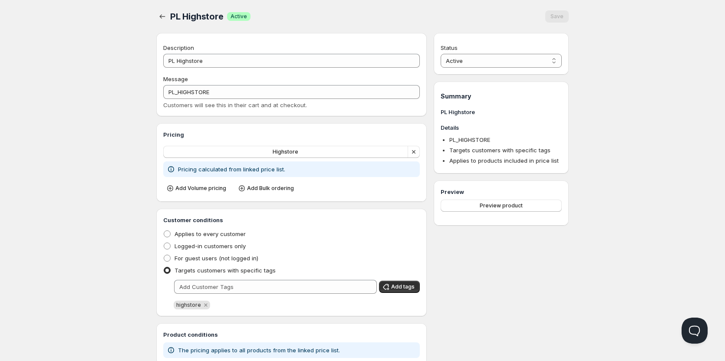
click at [81, 57] on div "Home Pricing Price lists Checkout Forms Submissions Settings Features Plans PL …" at bounding box center [362, 223] width 725 height 446
click at [64, 33] on div "Home Pricing Price lists Checkout Forms Submissions Settings Features Plans PL …" at bounding box center [362, 223] width 725 height 446
click at [86, 69] on div "Home Pricing Price lists Checkout Forms Submissions Settings Features Plans PL …" at bounding box center [362, 223] width 725 height 446
click at [76, 43] on div "Home Pricing Price lists Checkout Forms Submissions Settings Features Plans PL …" at bounding box center [362, 223] width 725 height 446
click at [76, 51] on div "Home Pricing Price lists Checkout Forms Submissions Settings Features Plans PL …" at bounding box center [362, 223] width 725 height 446
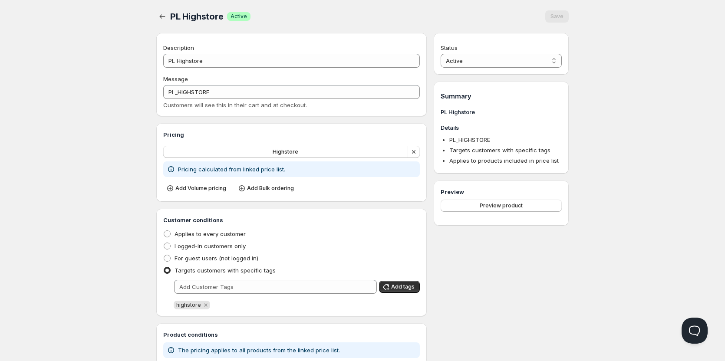
click at [103, 78] on div "Home Pricing Price lists Checkout Forms Submissions Settings Features Plans PL …" at bounding box center [362, 223] width 725 height 446
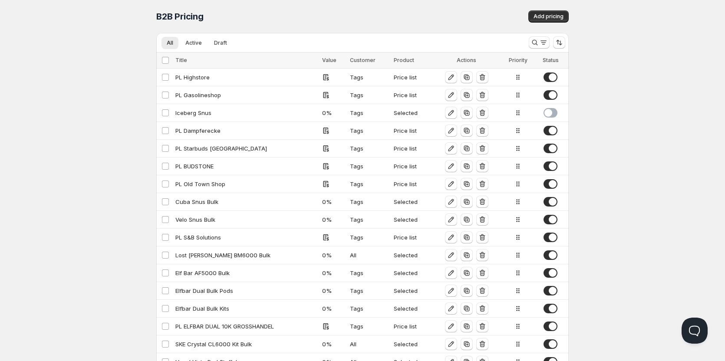
click at [112, 102] on div "Home Pricing Price lists Checkout Forms Submissions Settings Features Plans B2B…" at bounding box center [362, 285] width 725 height 570
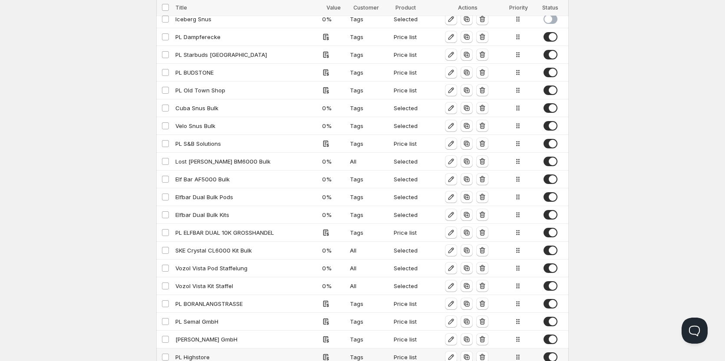
scroll to position [85, 0]
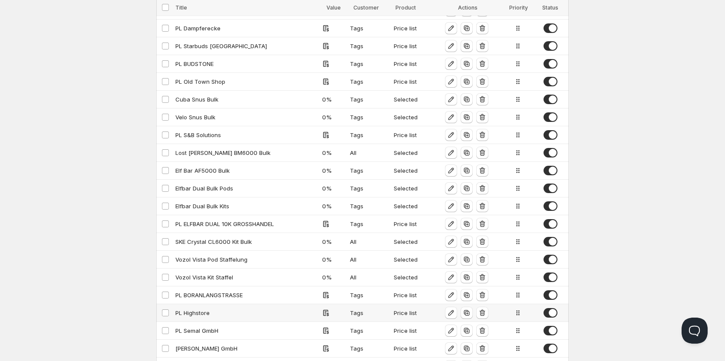
drag, startPoint x: 519, startPoint y: 79, endPoint x: 520, endPoint y: 293, distance: 214.4
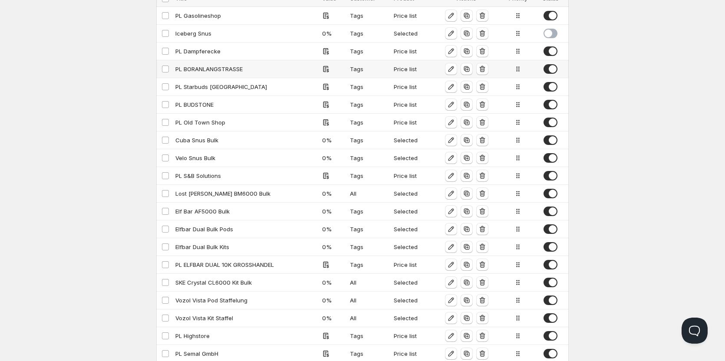
scroll to position [44, 0]
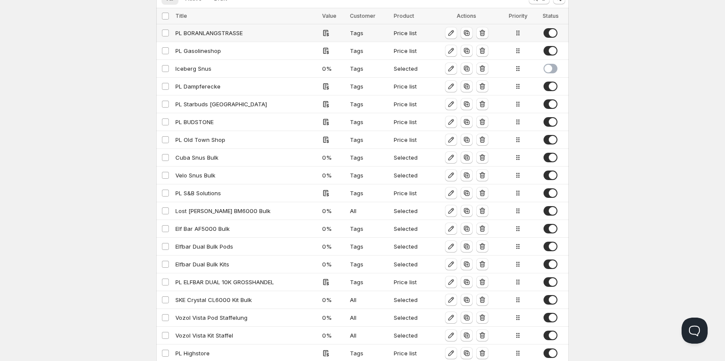
drag, startPoint x: 519, startPoint y: 217, endPoint x: 518, endPoint y: 40, distance: 177.1
click at [518, 40] on tr "Select config PL BORANLANGSTRASSE Tags Price list" at bounding box center [362, 33] width 412 height 18
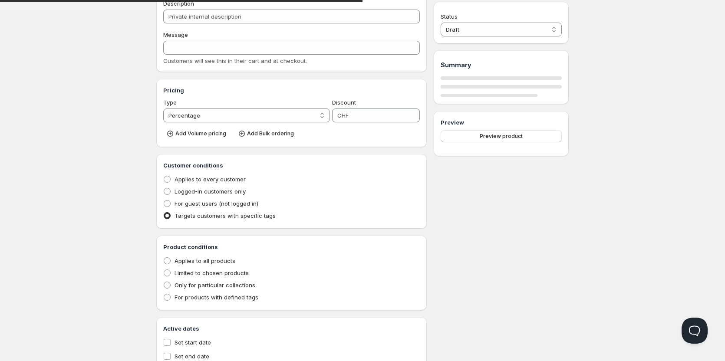
type input "PL BORANLANGSTRASSE"
type input "PL_BORANLANGSTRASSE"
radio input "true"
select select "1"
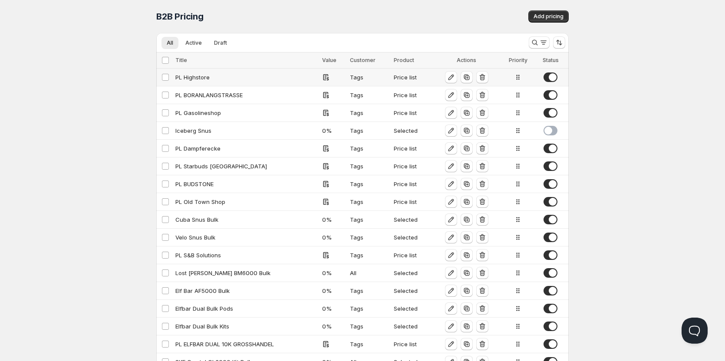
drag, startPoint x: 520, startPoint y: 316, endPoint x: 512, endPoint y: 78, distance: 238.0
click at [512, 78] on tr "Select config PL Highstore Tags Price list" at bounding box center [362, 78] width 412 height 18
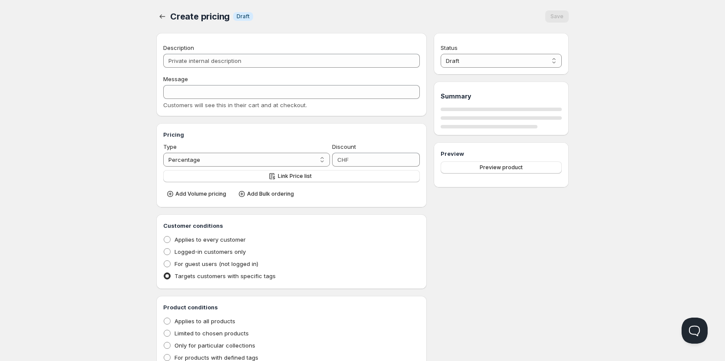
type input "PL Highstore"
type input "PL_HIGHSTORE"
radio input "true"
select select "1"
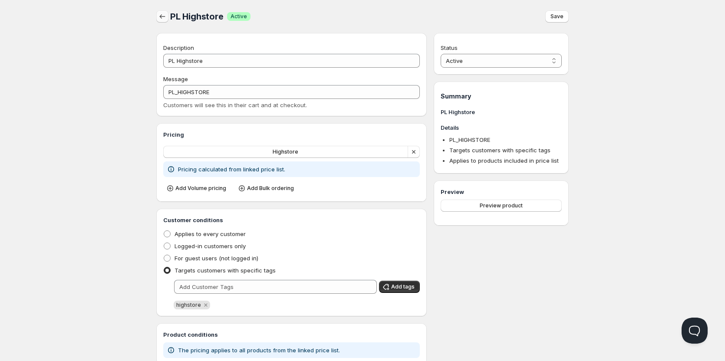
click at [165, 16] on icon "button" at bounding box center [162, 16] width 9 height 9
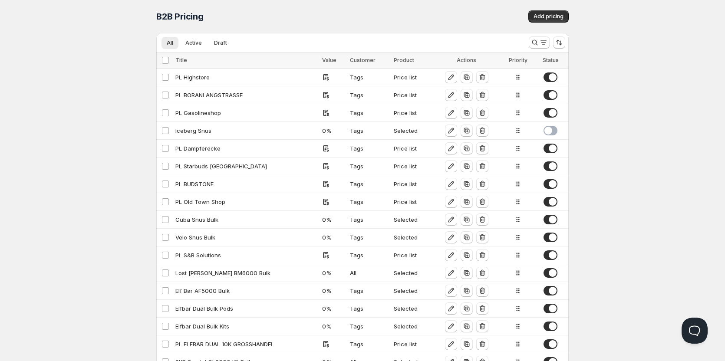
click at [126, 109] on div "Home Pricing Price lists Checkout Forms Submissions Settings Features Plans B2B…" at bounding box center [362, 285] width 725 height 570
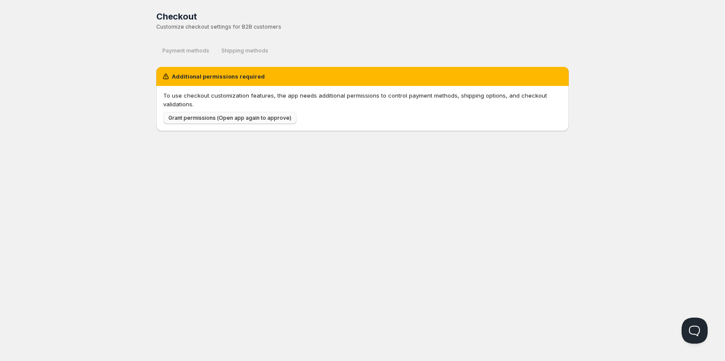
click at [191, 116] on span "Grant permissions (Open app again to approve)" at bounding box center [229, 118] width 123 height 7
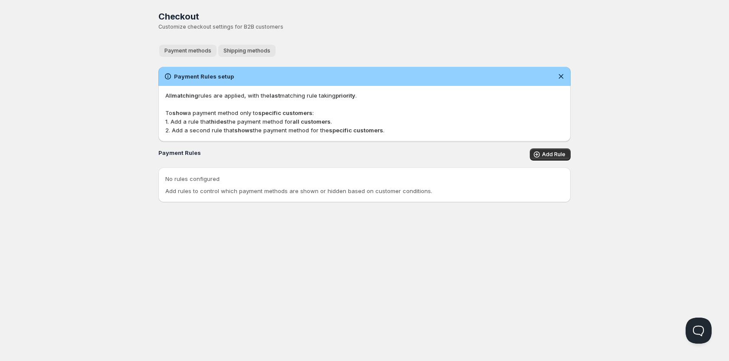
click at [250, 54] on span "Shipping methods" at bounding box center [247, 50] width 47 height 7
click at [201, 46] on button "Payment methods" at bounding box center [187, 51] width 57 height 12
